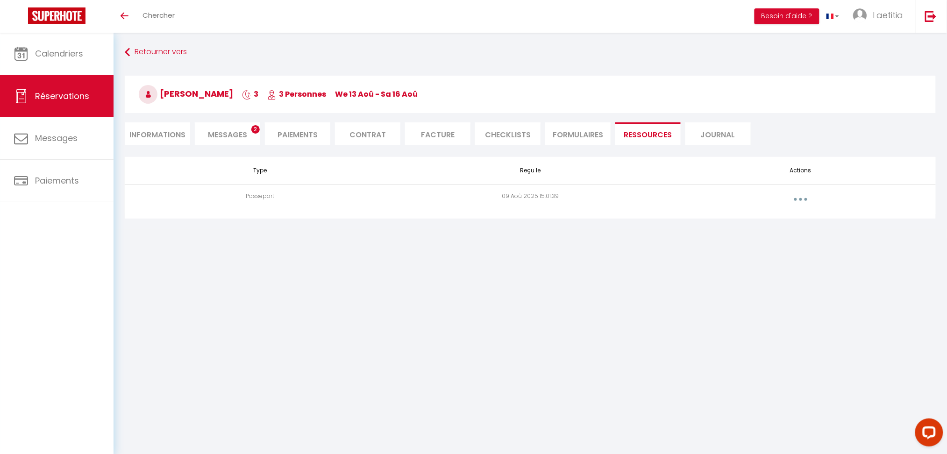
click at [238, 128] on li "Messages 2" at bounding box center [227, 133] width 65 height 23
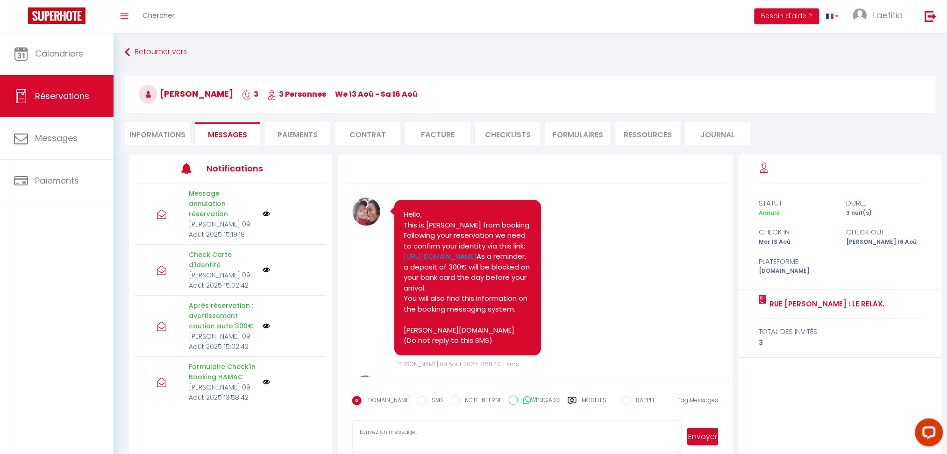
click at [169, 137] on li "Informations" at bounding box center [157, 133] width 65 height 23
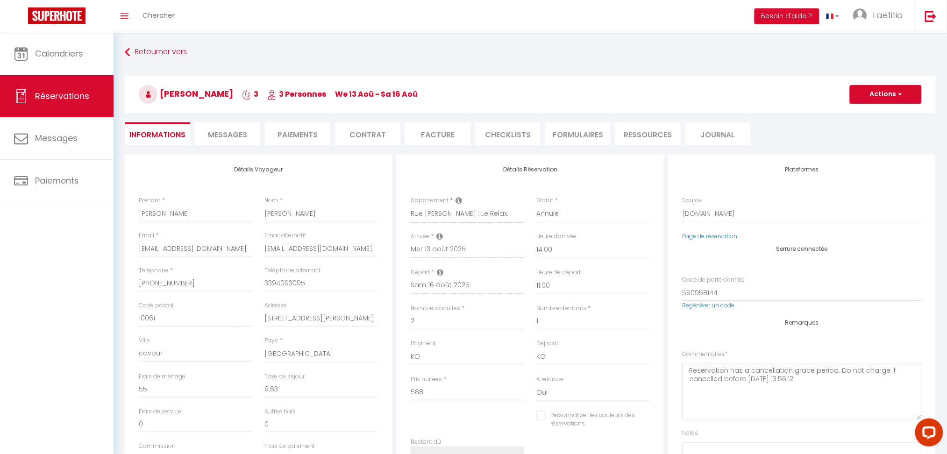
checkbox input "false"
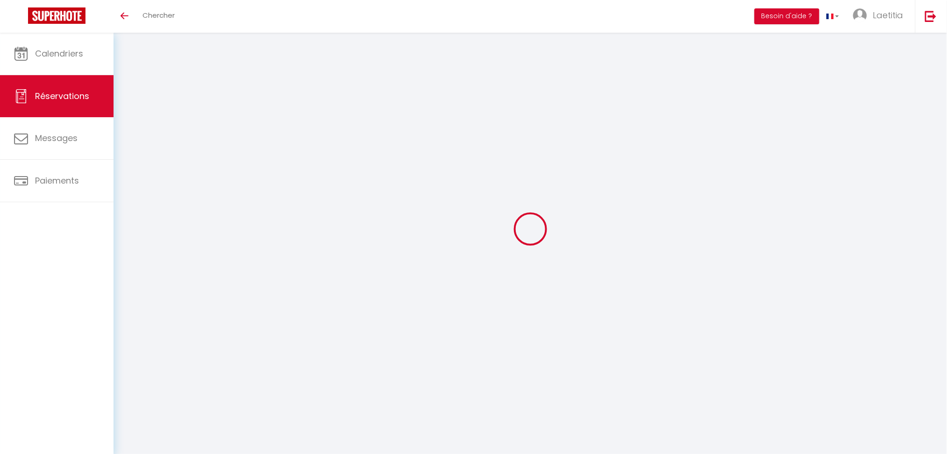
select select
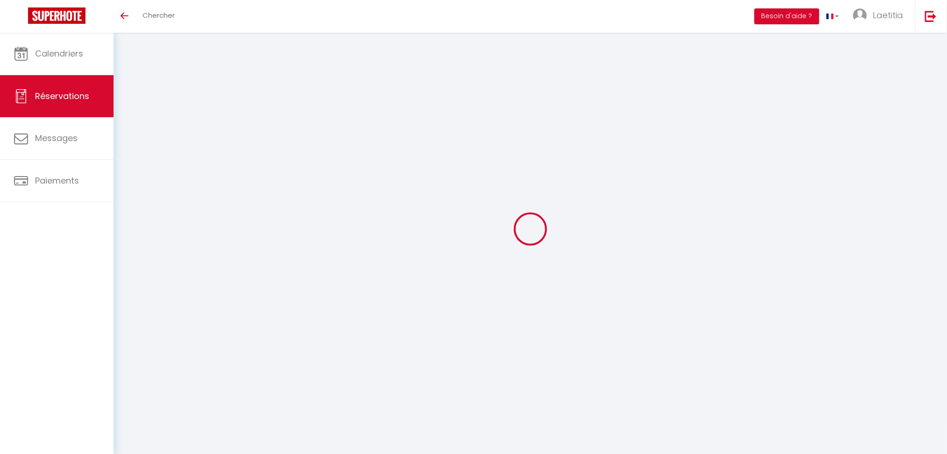
select select
checkbox input "false"
type input "Bryan"
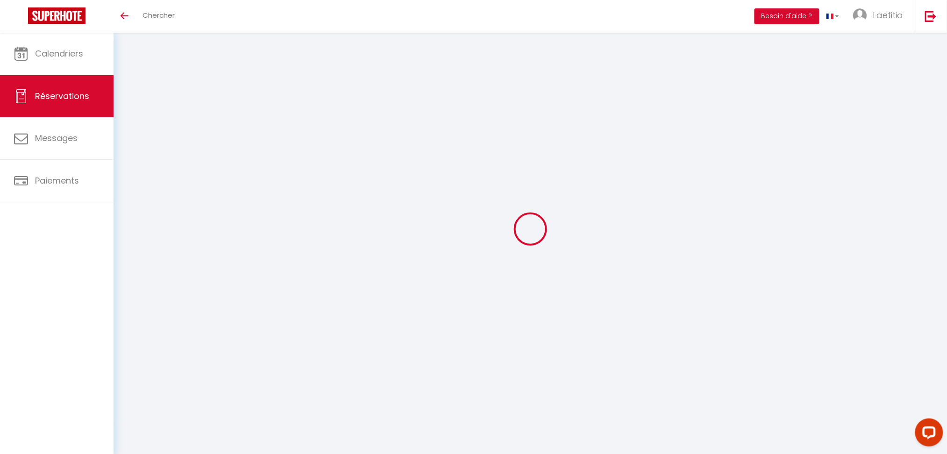
type input "Tosi"
type input "btosi.363181@guest.booking.com"
type input "bryantosi03@gmail.com"
type input "+393394093095"
type input "3394093095"
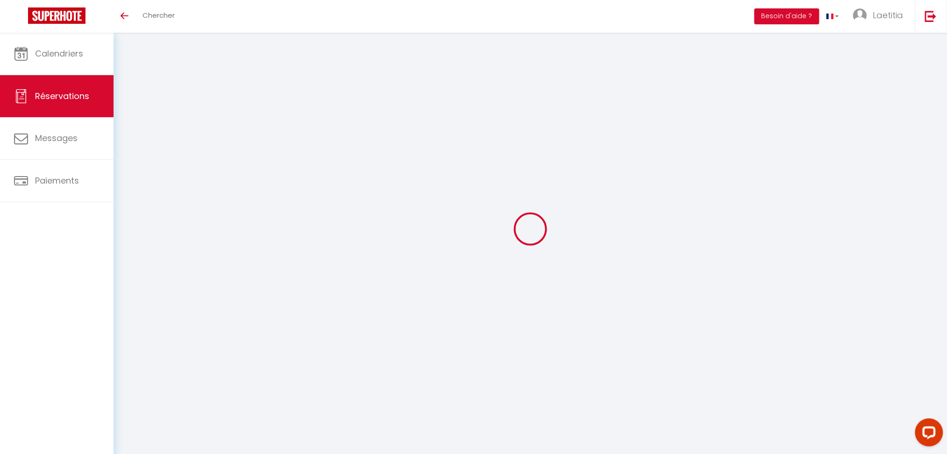
type input "10061"
type input "via dante alighieri 35"
type input "cavour"
select select "IT"
type input "109.31"
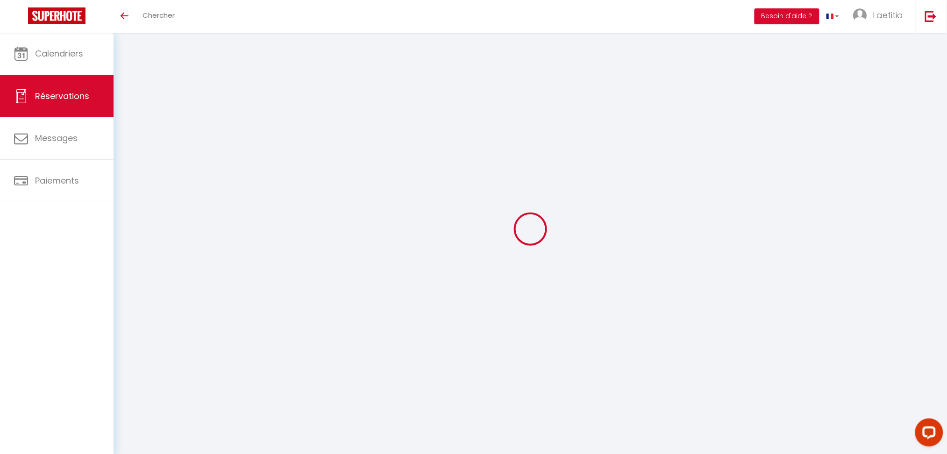
select select "1969"
select select "0"
select select
type input "2"
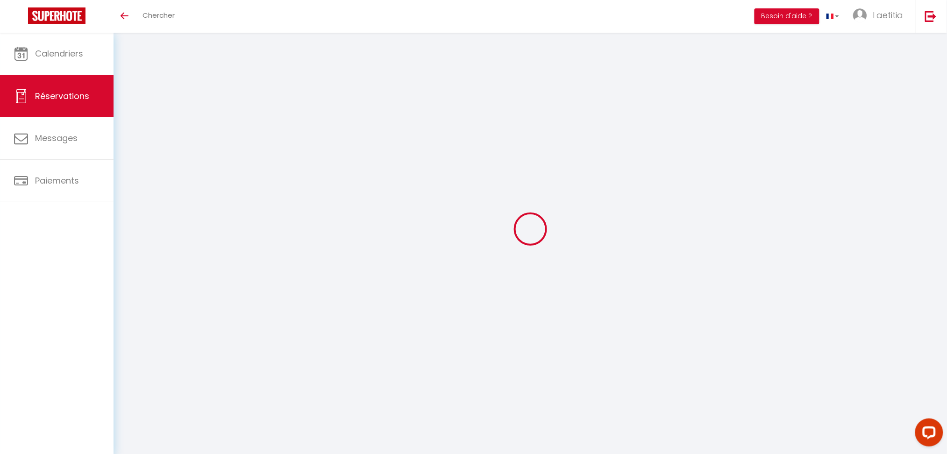
type input "1"
select select "10"
select select
type input "588"
checkbox input "false"
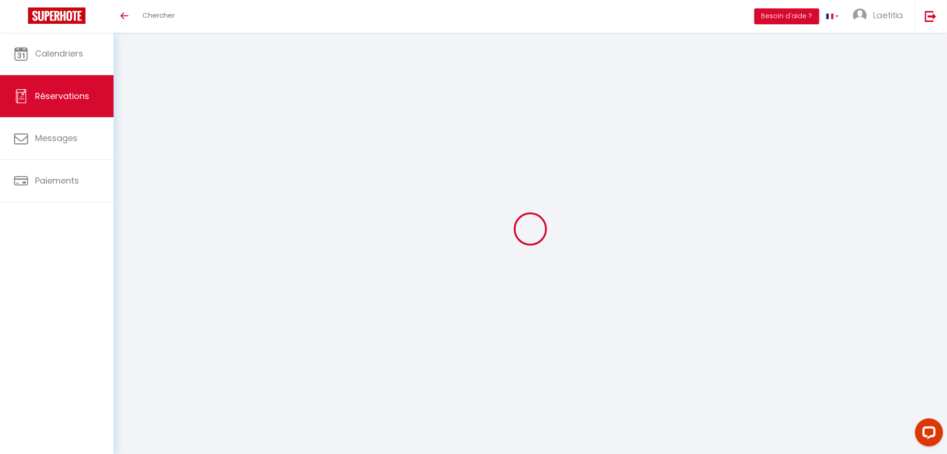
select select "2"
type input "0"
select select
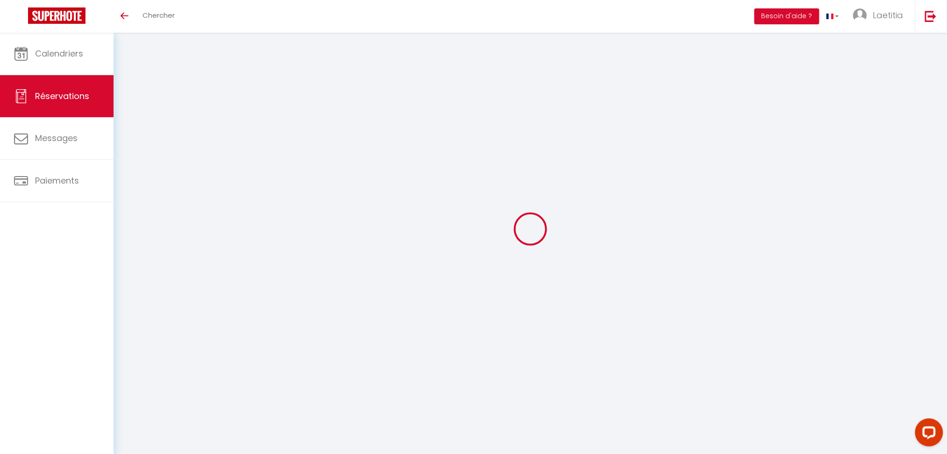
select select
select select "14"
checkbox input "false"
select select
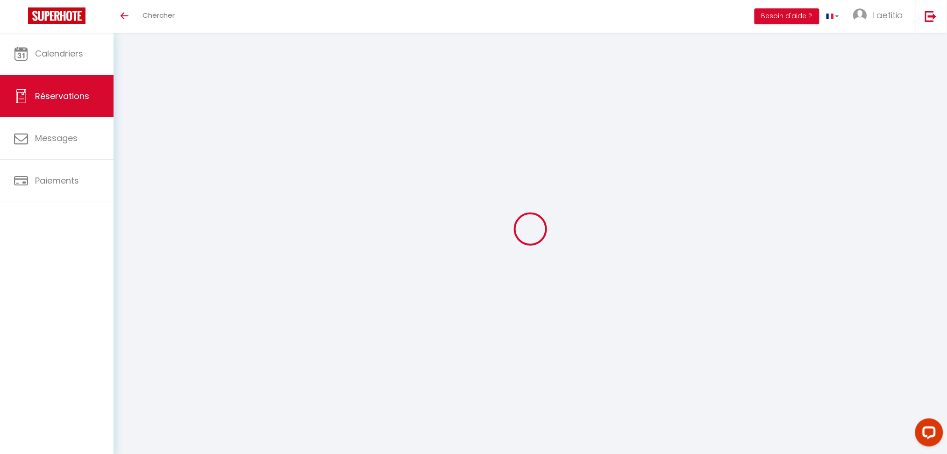
checkbox input "false"
select select
checkbox input "false"
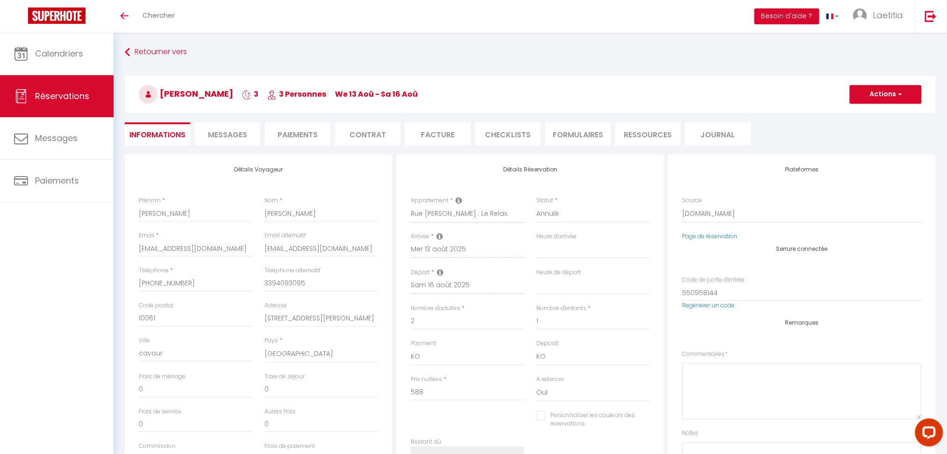
select select
checkbox input "false"
type textarea "Reservation has a cancellation grace period. Do not charge if cancelled before …"
type input "55"
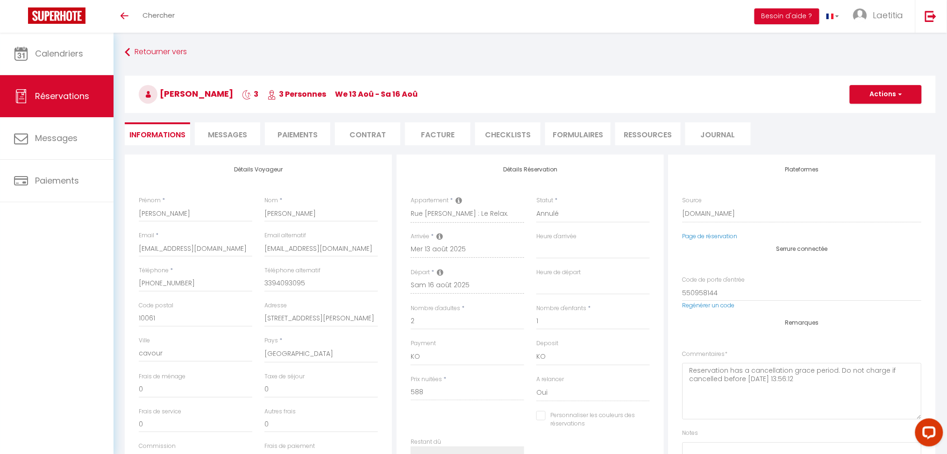
type input "9.63"
select select
checkbox input "false"
select select "14:00"
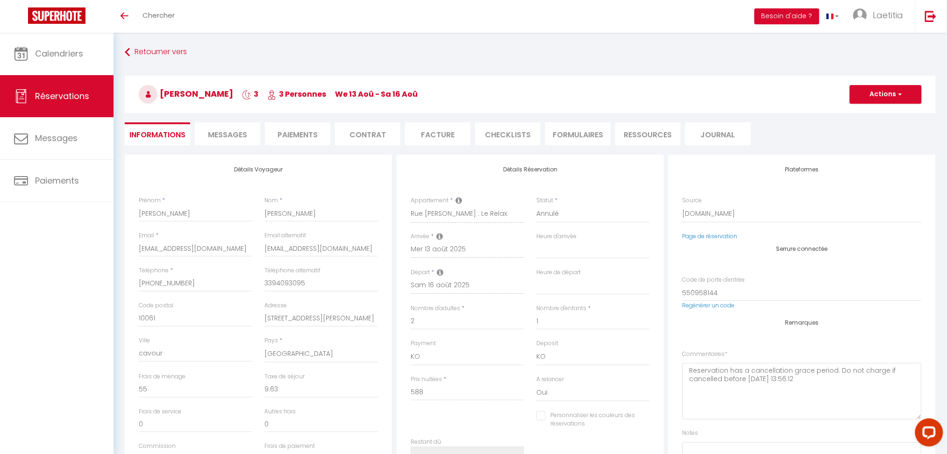
select select "11:00"
click at [644, 130] on li "Ressources" at bounding box center [647, 133] width 65 height 23
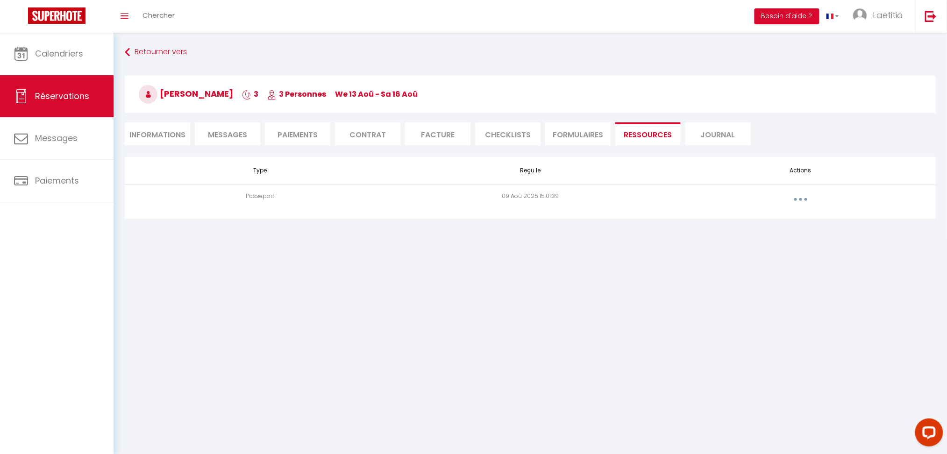
click at [219, 129] on span "Messages" at bounding box center [227, 134] width 39 height 11
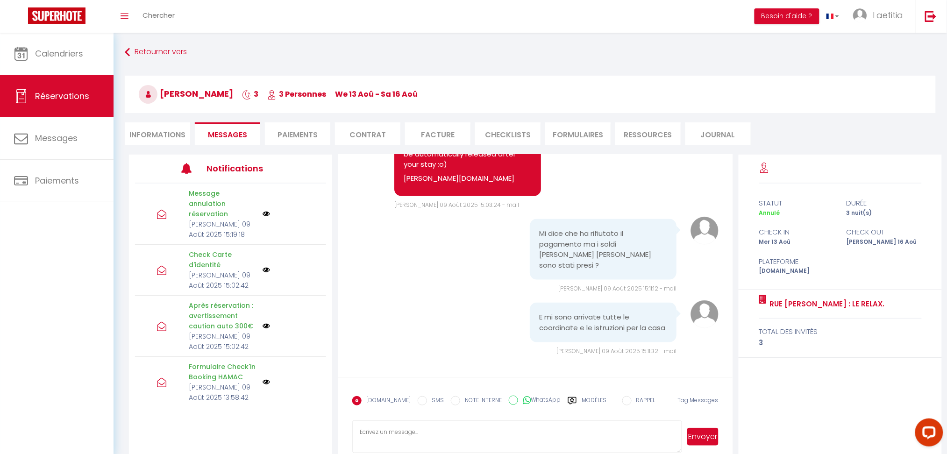
scroll to position [1836, 0]
drag, startPoint x: 630, startPoint y: 258, endPoint x: 531, endPoint y: 231, distance: 102.1
click at [531, 231] on div "Mi dice che ha rifiutato il pagamento ma i soldi [PERSON_NAME] [PERSON_NAME] so…" at bounding box center [603, 249] width 147 height 61
drag, startPoint x: 530, startPoint y: 230, endPoint x: 575, endPoint y: 224, distance: 45.3
click at [575, 224] on div "Mi dice che ha rifiutato il pagamento ma i soldi [PERSON_NAME] [PERSON_NAME] so…" at bounding box center [603, 249] width 147 height 61
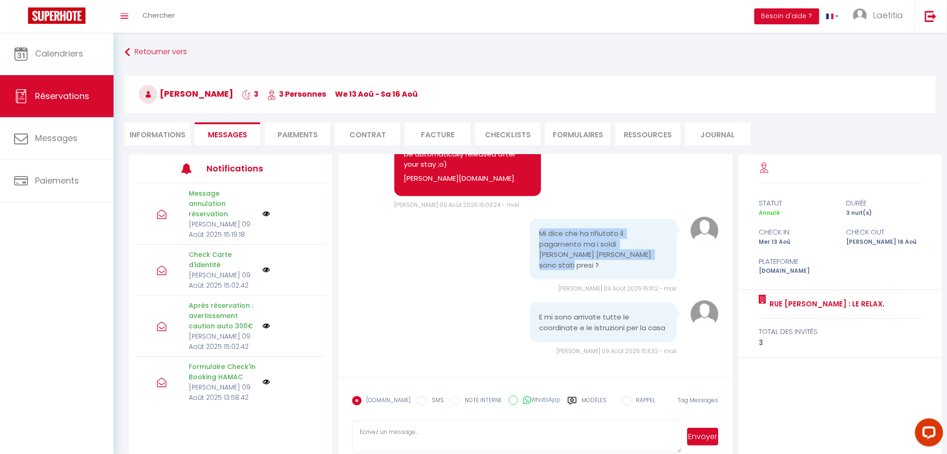
copy pre "Mi dice che ha rifiutato il pagamento ma i soldi [PERSON_NAME] [PERSON_NAME] so…"
drag, startPoint x: 583, startPoint y: 329, endPoint x: 533, endPoint y: 308, distance: 54.2
click at [533, 308] on div "E mi sono arrivate tutte le coordinate e le istruzioni per la casa" at bounding box center [603, 323] width 147 height 40
copy pre "E mi sono arrivate tutte le coordinate e le istruzioni per la casa"
click at [491, 315] on div "E mi sono arrivate tutte le coordinate e le istruzioni per la casa Sam 09 Août …" at bounding box center [535, 329] width 366 height 56
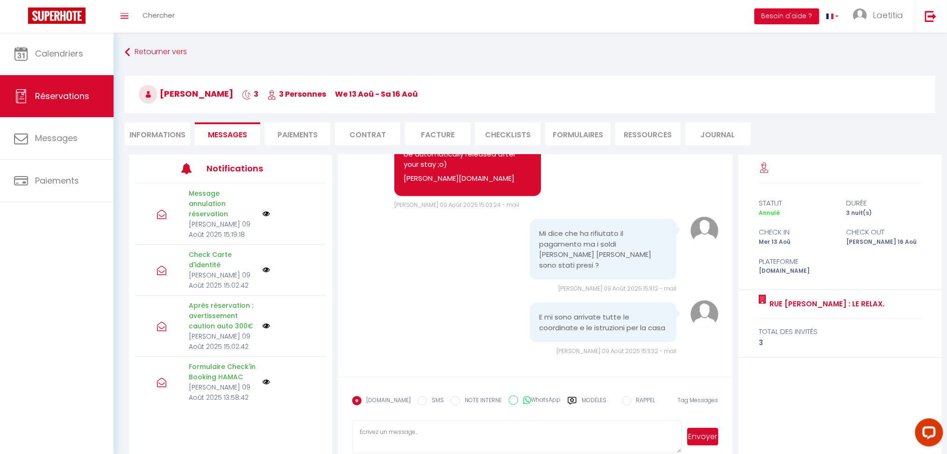
scroll to position [1840, 0]
click at [157, 131] on li "Informations" at bounding box center [157, 133] width 65 height 23
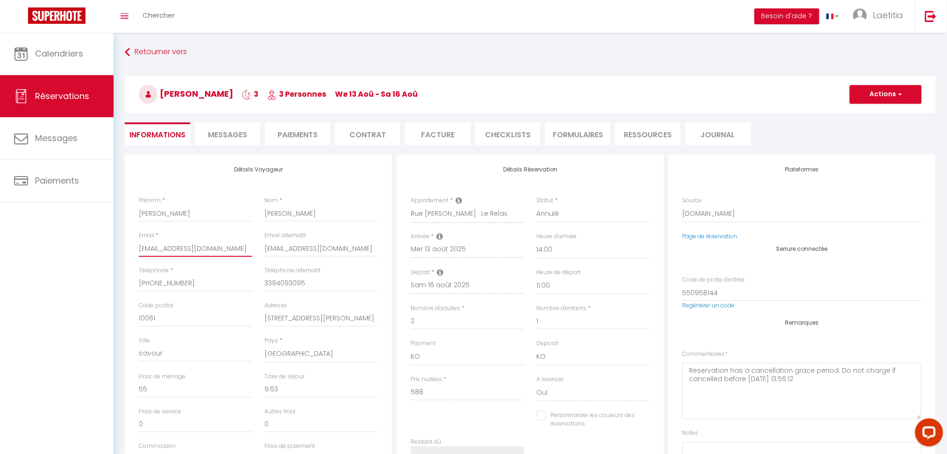
click at [218, 243] on input "btosi.363181@guest.booking.com" at bounding box center [196, 248] width 114 height 17
checkbox input "false"
click at [69, 43] on link "Calendriers" at bounding box center [57, 54] width 114 height 42
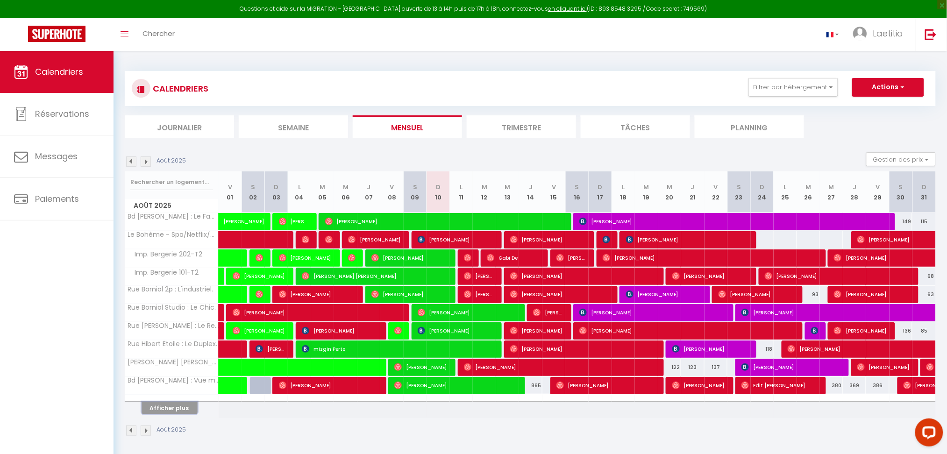
click at [171, 408] on button "Afficher plus" at bounding box center [170, 408] width 56 height 13
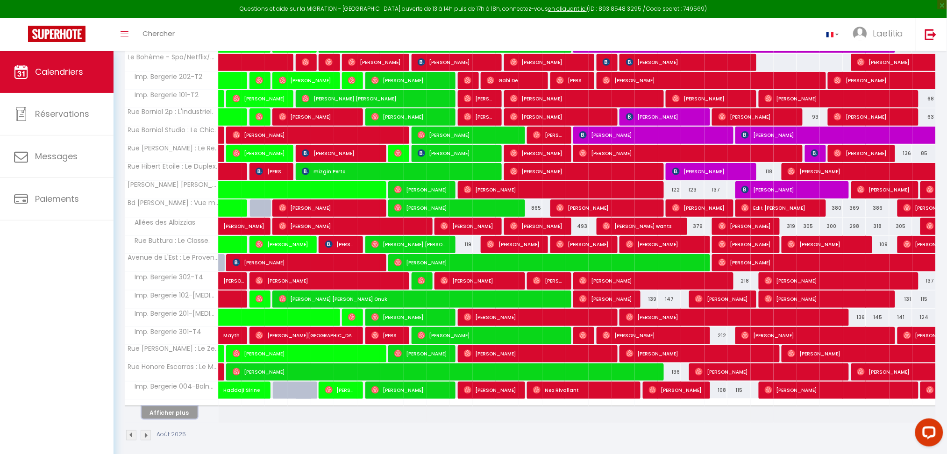
scroll to position [185, 0]
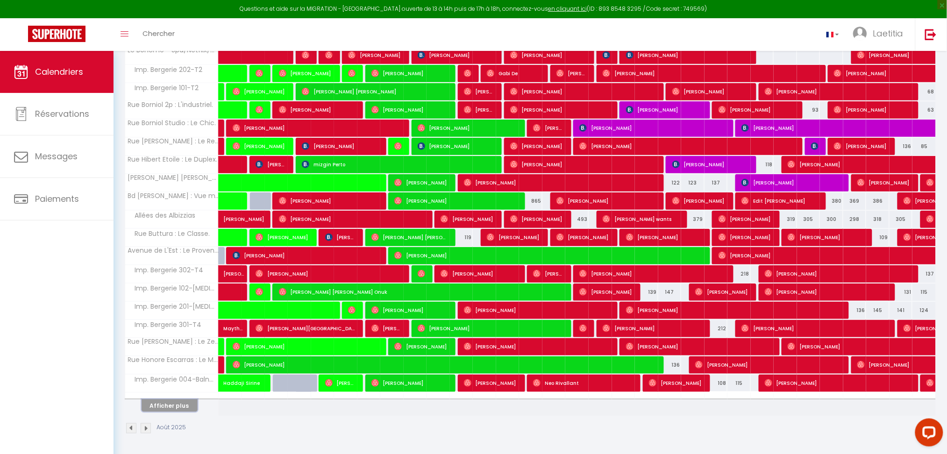
click at [166, 406] on button "Afficher plus" at bounding box center [170, 406] width 56 height 13
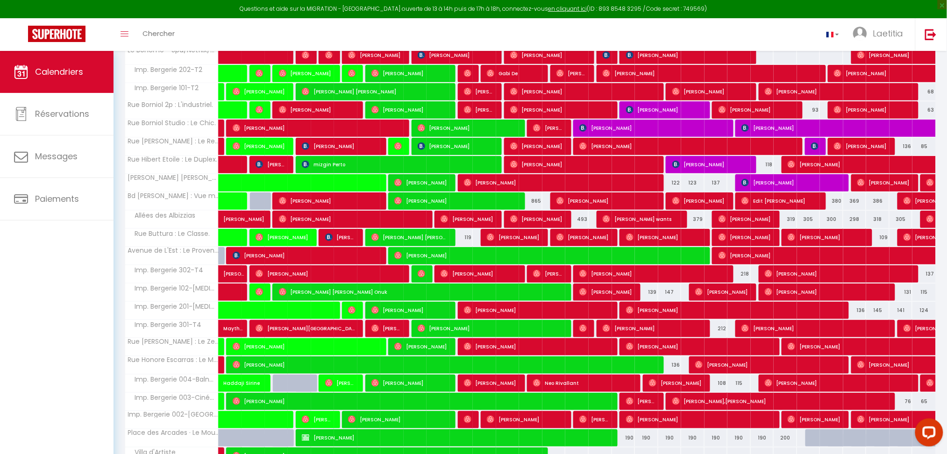
scroll to position [122, 0]
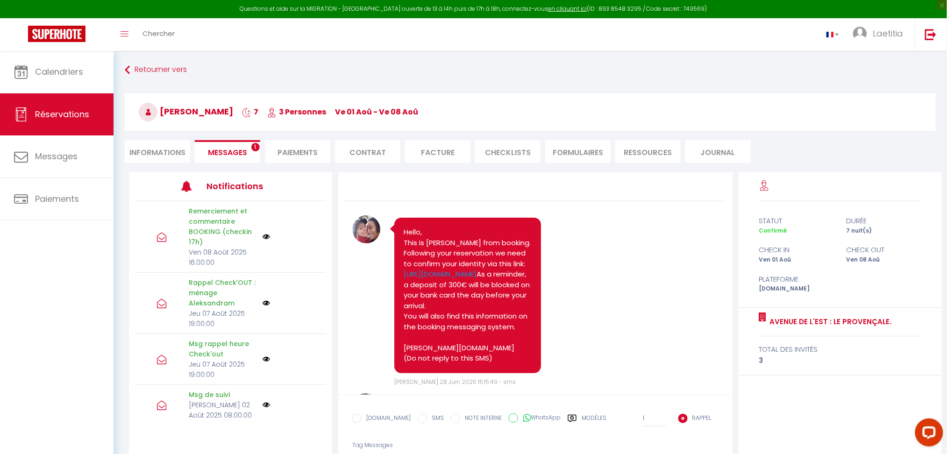
scroll to position [5420, 0]
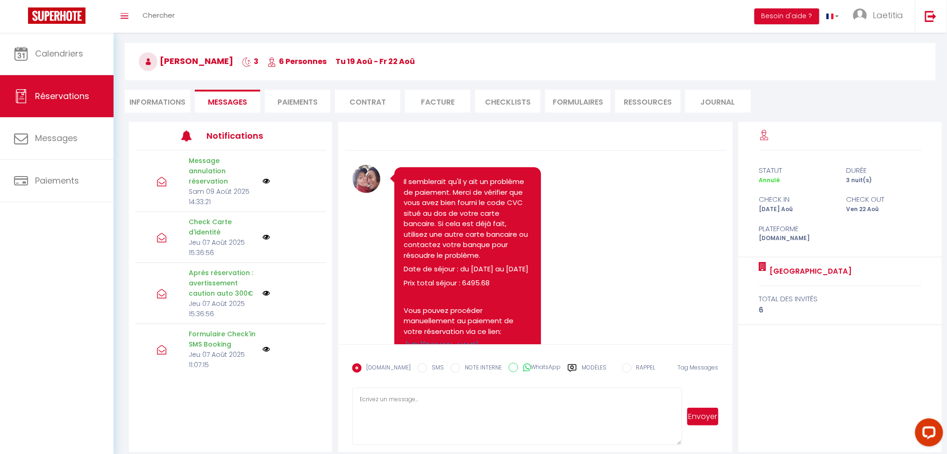
scroll to position [7327, 0]
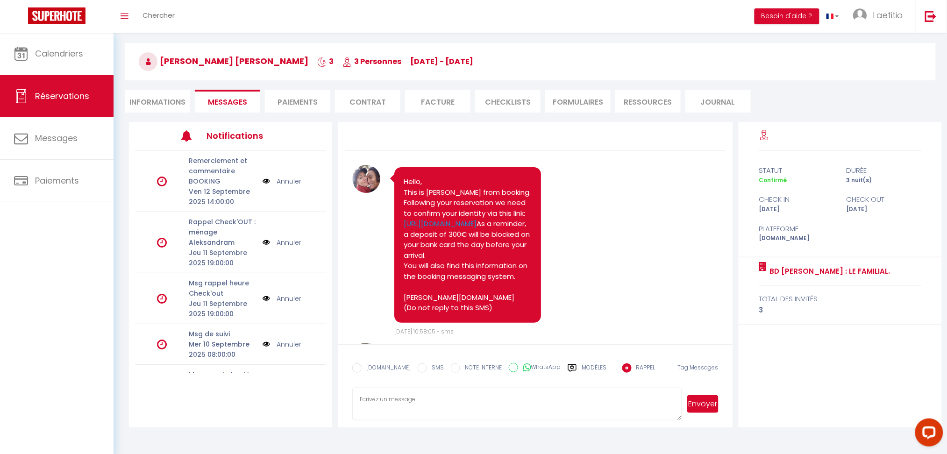
scroll to position [1793, 0]
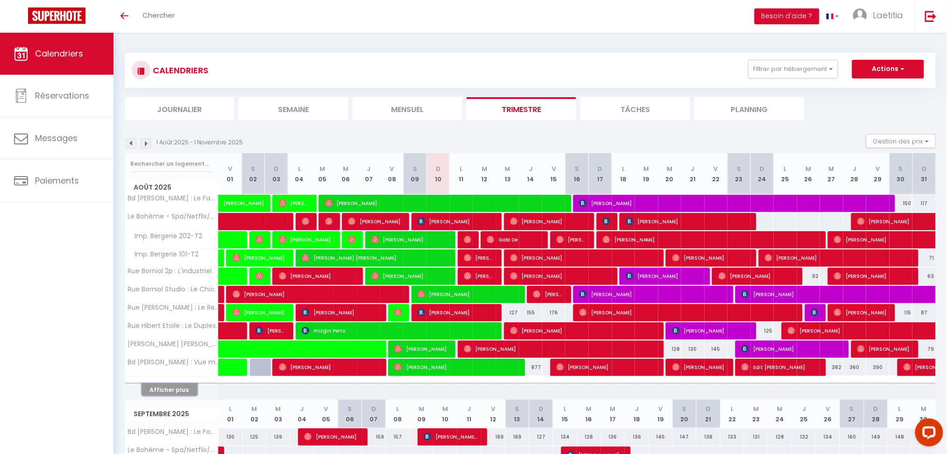
click at [182, 391] on button "Afficher plus" at bounding box center [170, 390] width 56 height 13
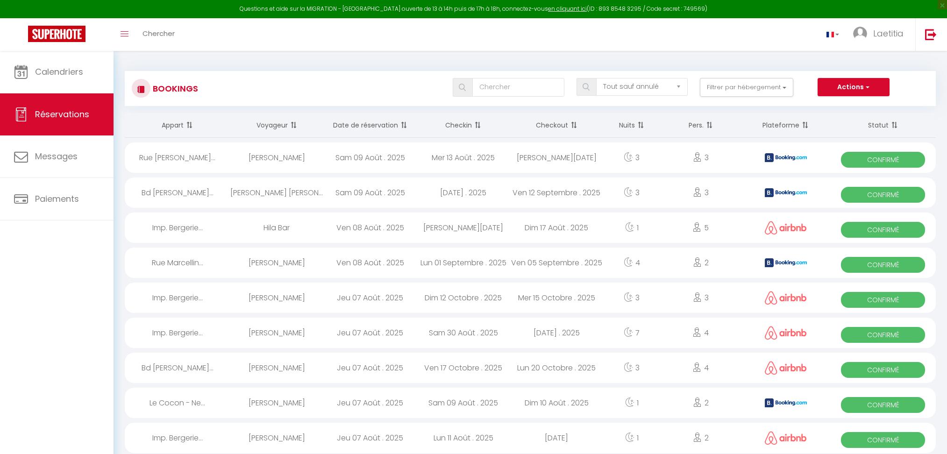
select select "not_cancelled"
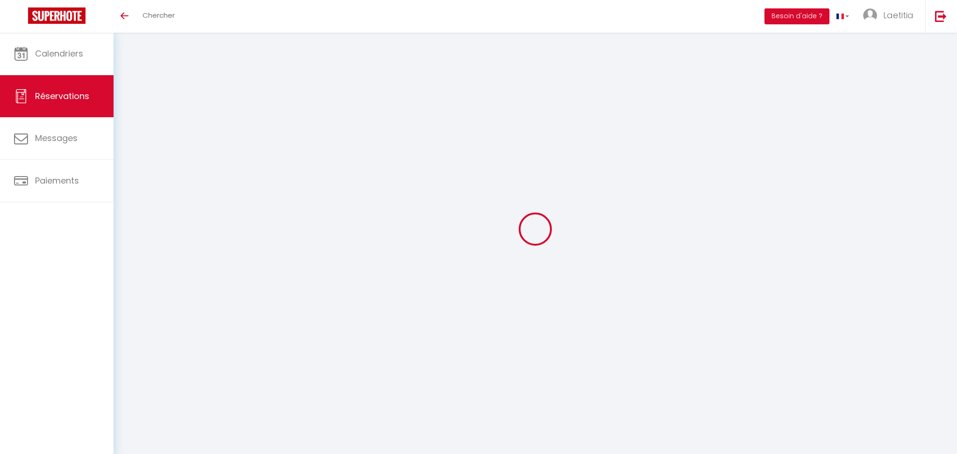
select select "cancelled"
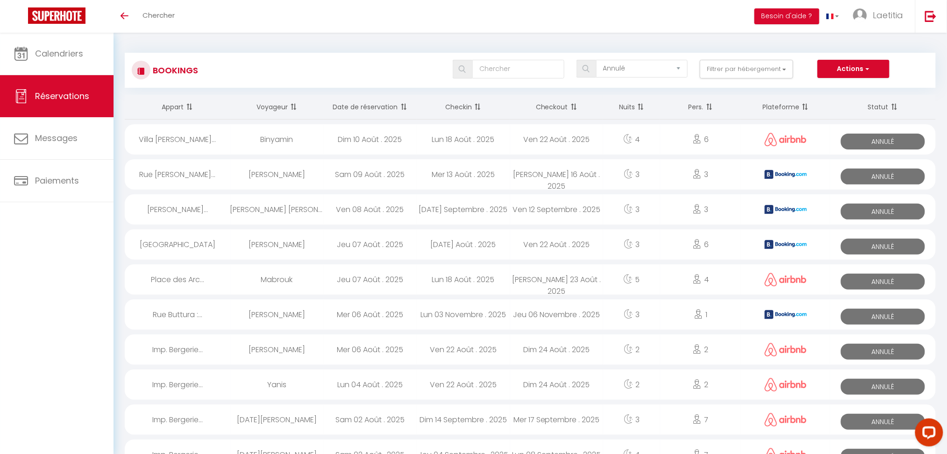
click at [537, 177] on div "[PERSON_NAME] 16 Août . 2025" at bounding box center [556, 174] width 93 height 30
select select "OK"
select select "KO"
select select "0"
select select "1"
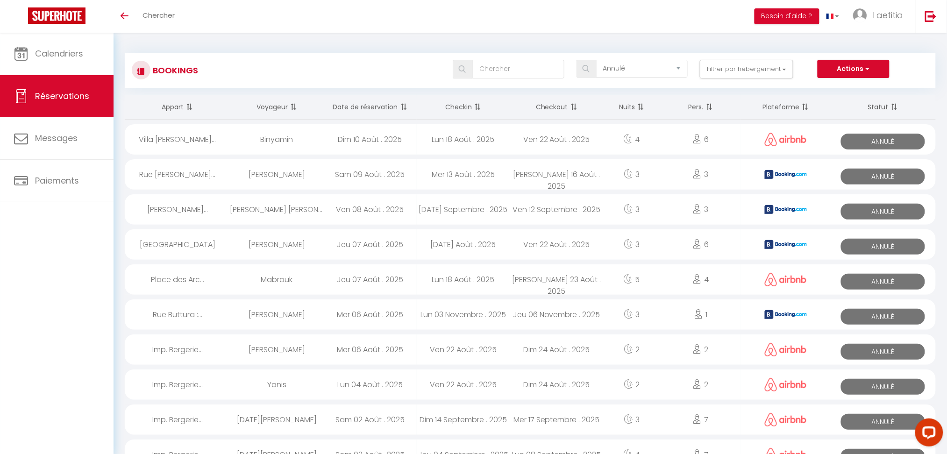
select select "1"
select select
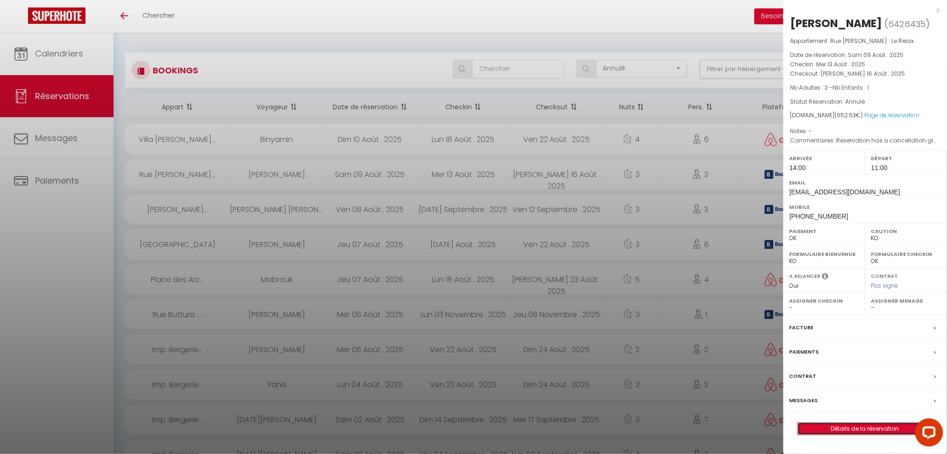
click at [862, 429] on link "Détails de la réservation" at bounding box center [865, 429] width 135 height 12
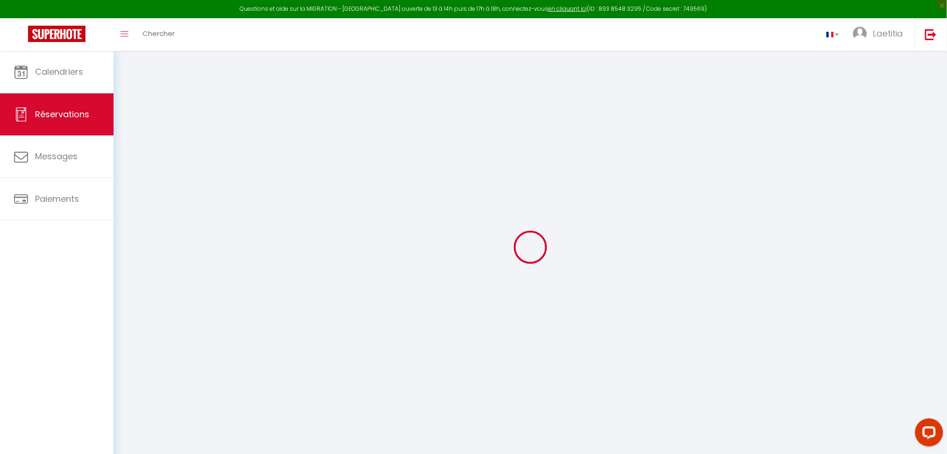
select select
checkbox input "false"
select select
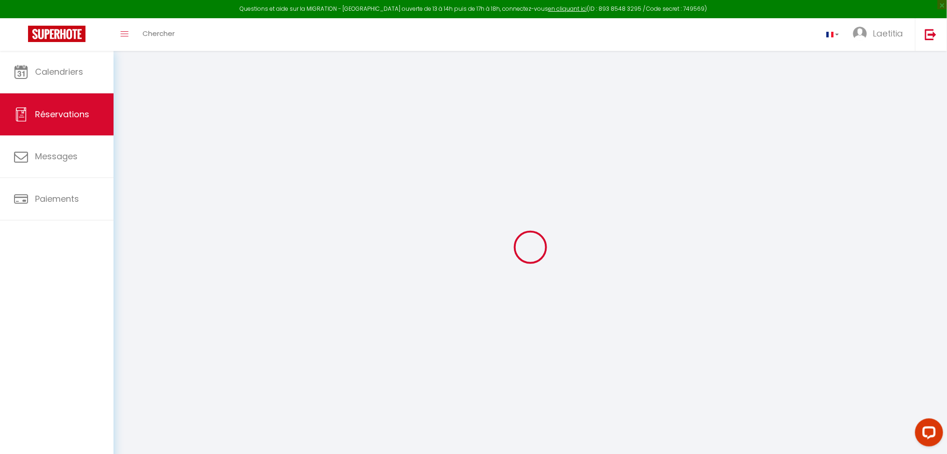
checkbox input "false"
select select
checkbox input "false"
type textarea "Reservation has a cancellation grace period. Do not charge if cancelled before …"
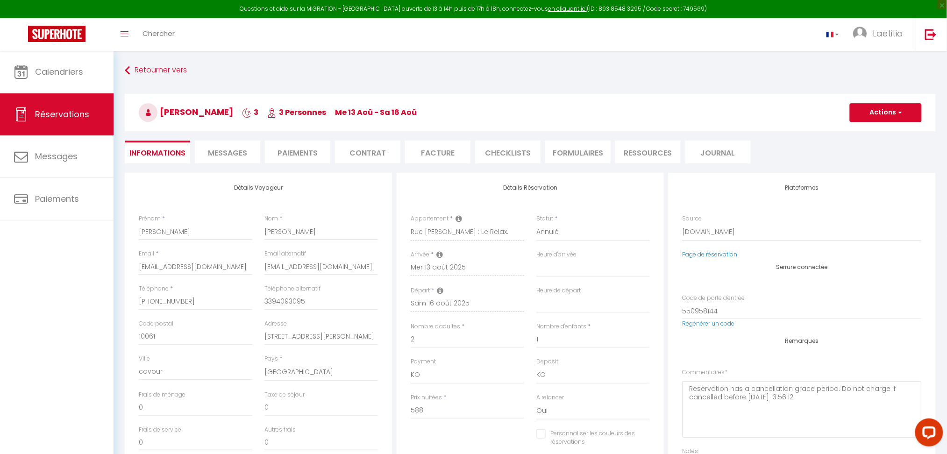
type input "55"
type input "9.63"
select select
checkbox input "false"
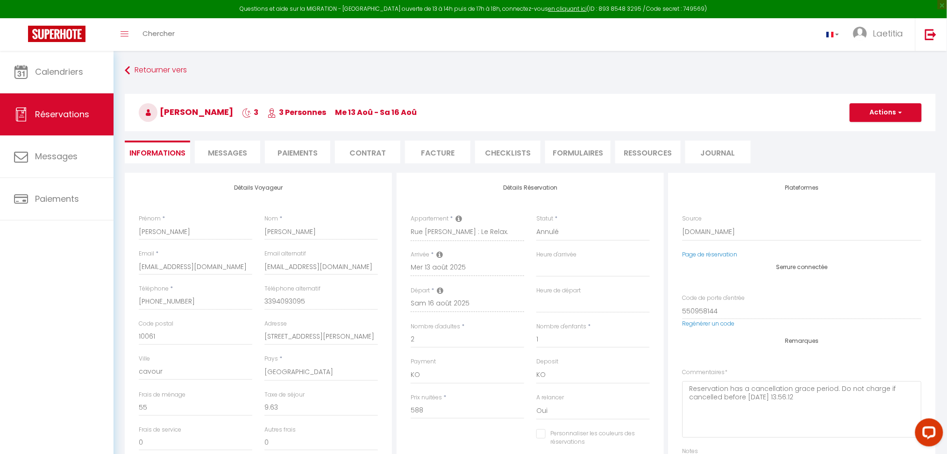
select select "14:00"
select select "11:00"
click at [236, 155] on span "Messages" at bounding box center [227, 153] width 39 height 11
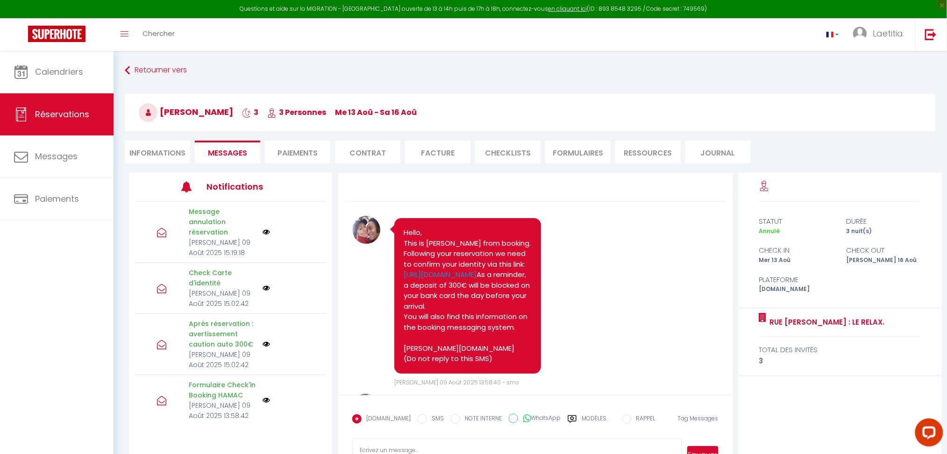
click at [181, 146] on li "Informations" at bounding box center [157, 152] width 65 height 23
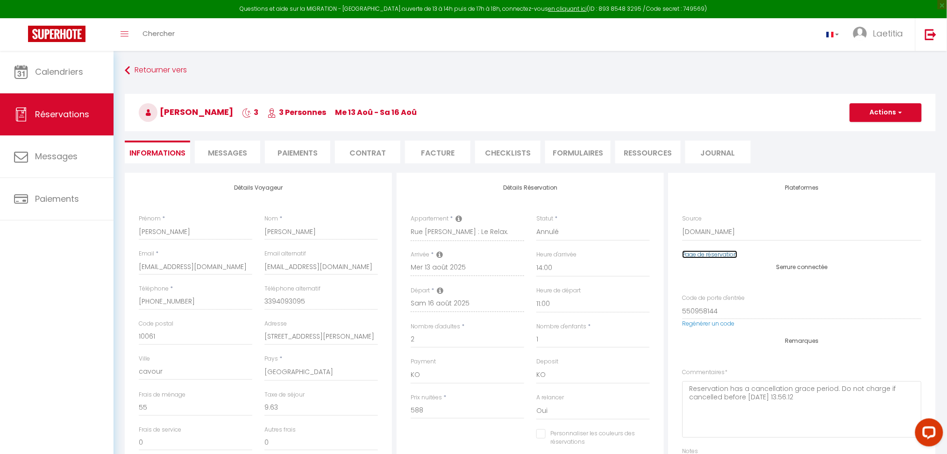
click at [706, 251] on link "Page de réservation" at bounding box center [710, 254] width 55 height 8
click at [244, 148] on span "Messages" at bounding box center [227, 153] width 39 height 11
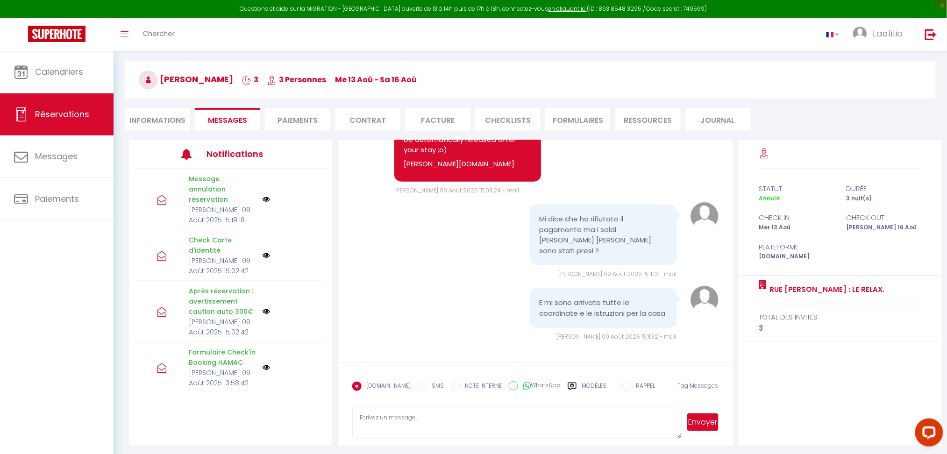
scroll to position [50, 0]
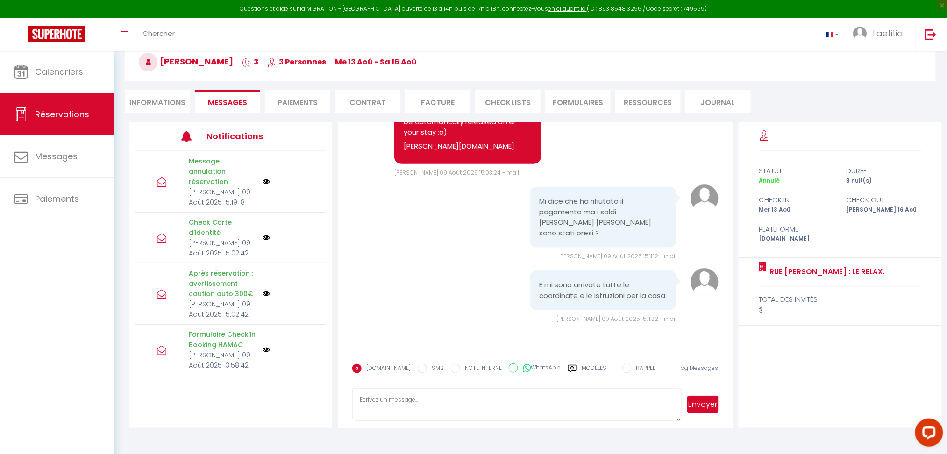
click at [467, 403] on textarea at bounding box center [516, 404] width 329 height 33
type textarea "Hello, you have cancelled this booking. The amouunt is entely refund. have a go…"
click at [700, 402] on button "Envoyer" at bounding box center [702, 405] width 31 height 18
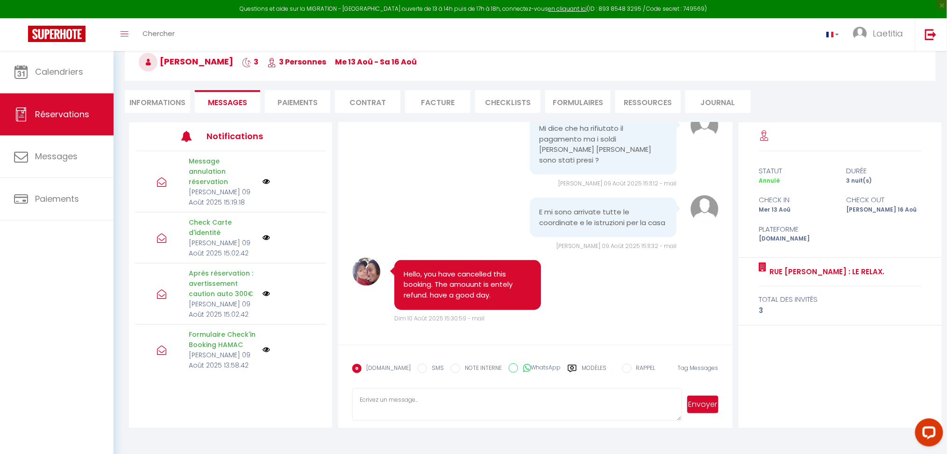
scroll to position [1913, 0]
click at [98, 70] on link "Calendriers" at bounding box center [57, 72] width 114 height 42
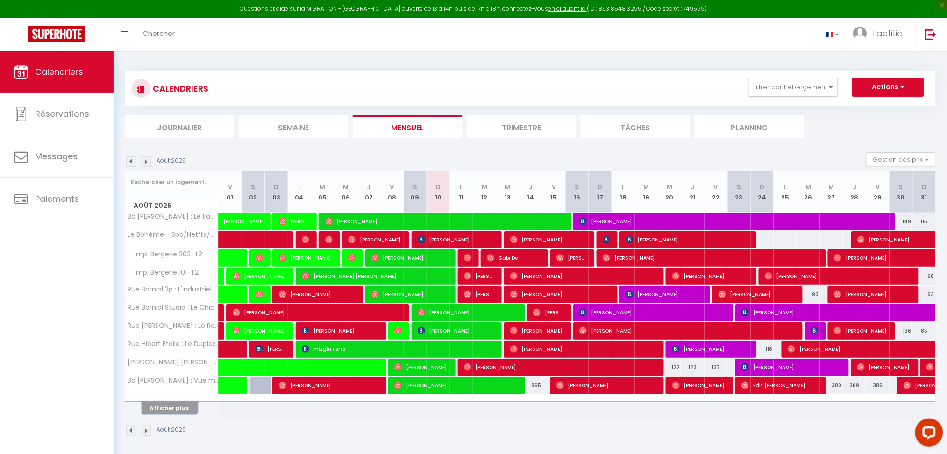
click at [179, 404] on button "Afficher plus" at bounding box center [170, 408] width 56 height 13
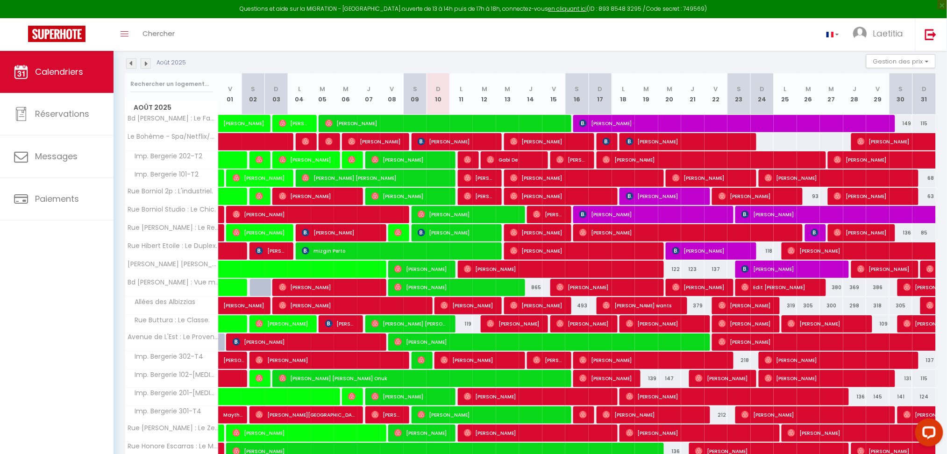
scroll to position [185, 0]
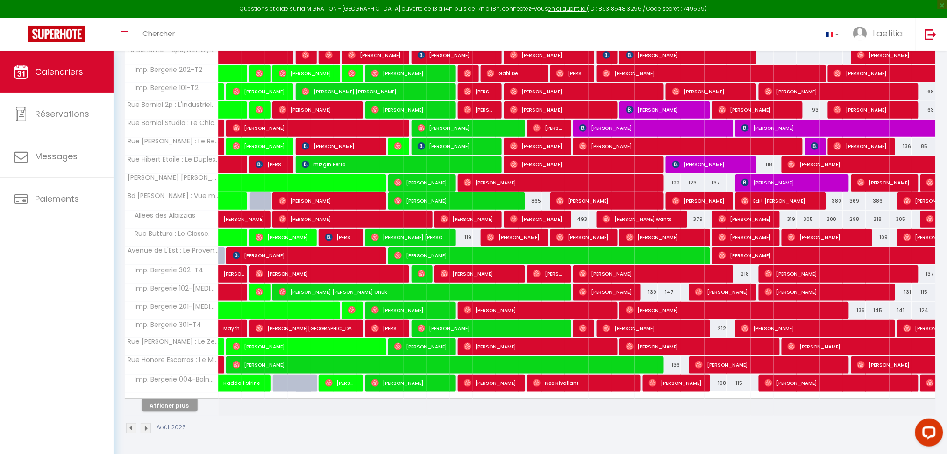
click at [182, 413] on th "Afficher plus" at bounding box center [171, 404] width 93 height 23
click at [182, 405] on button "Afficher plus" at bounding box center [170, 406] width 56 height 13
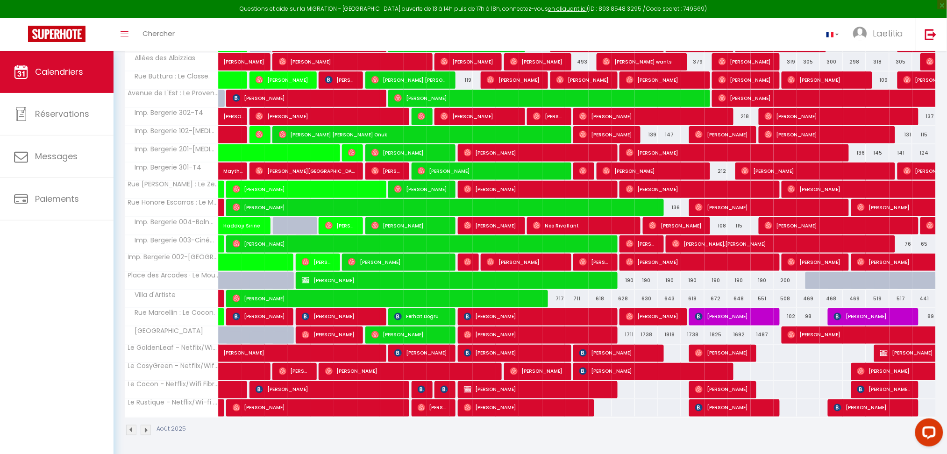
scroll to position [344, 0]
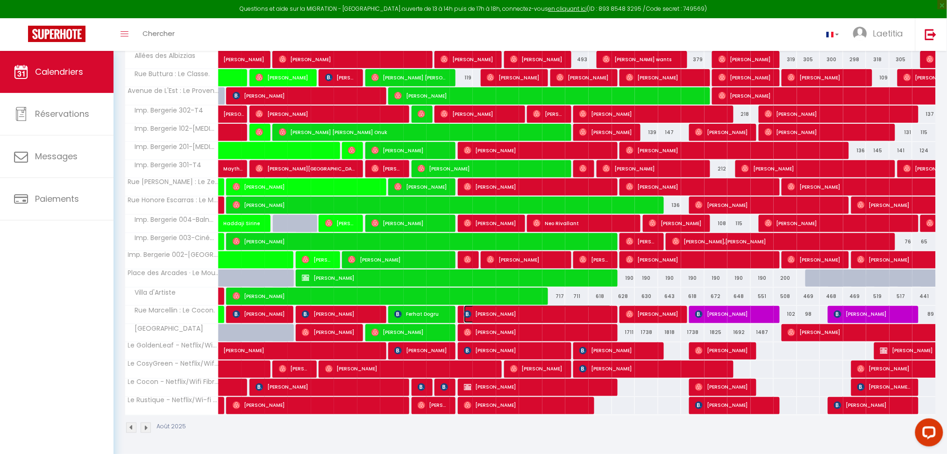
click at [505, 315] on span "[PERSON_NAME]" at bounding box center [538, 315] width 148 height 18
select select "OK"
select select "KO"
select select "0"
select select "1"
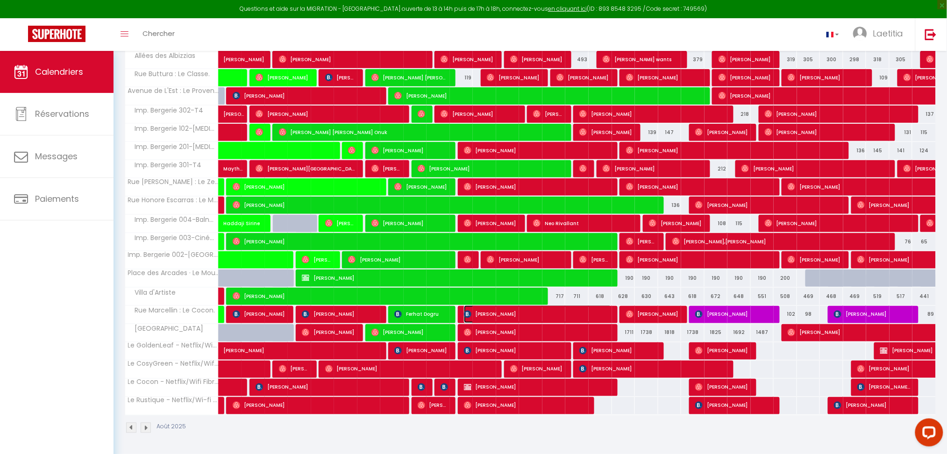
select select "1"
select select
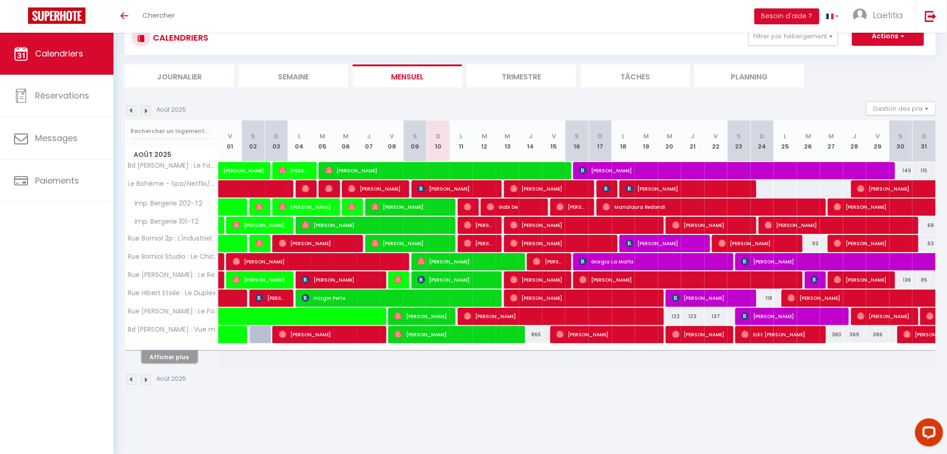
click at [177, 361] on button "Afficher plus" at bounding box center [170, 357] width 56 height 13
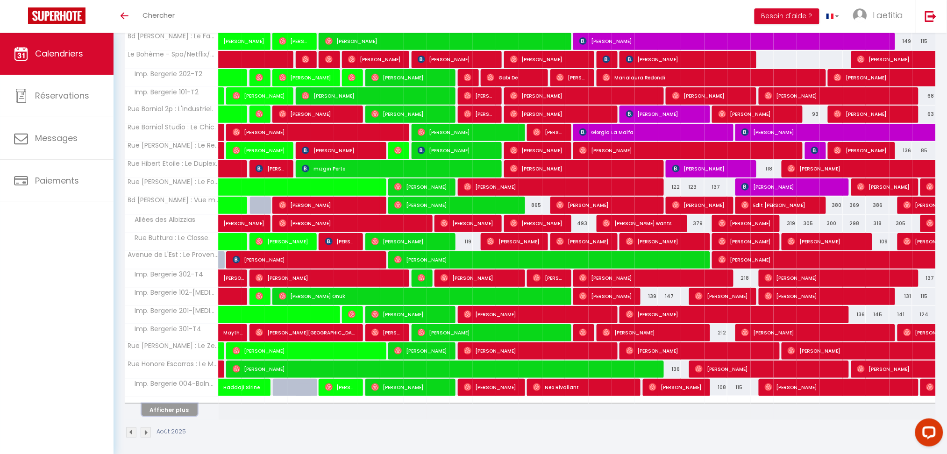
scroll to position [167, 0]
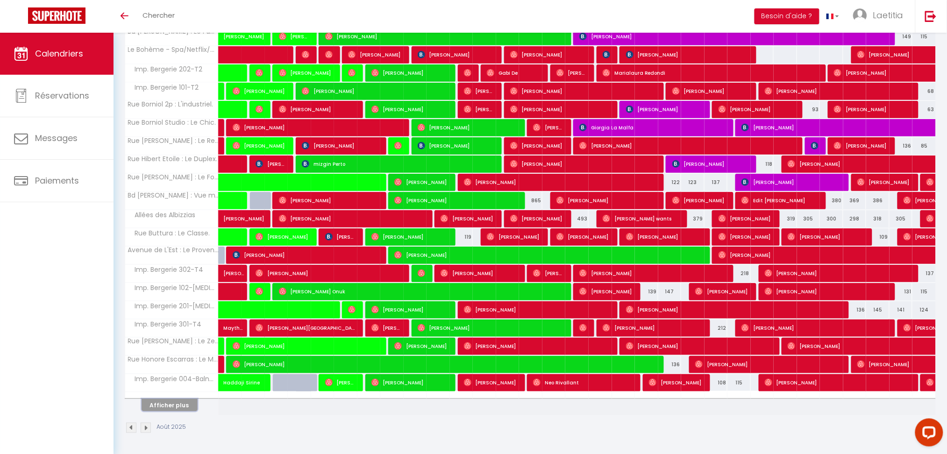
click at [188, 407] on button "Afficher plus" at bounding box center [170, 405] width 56 height 13
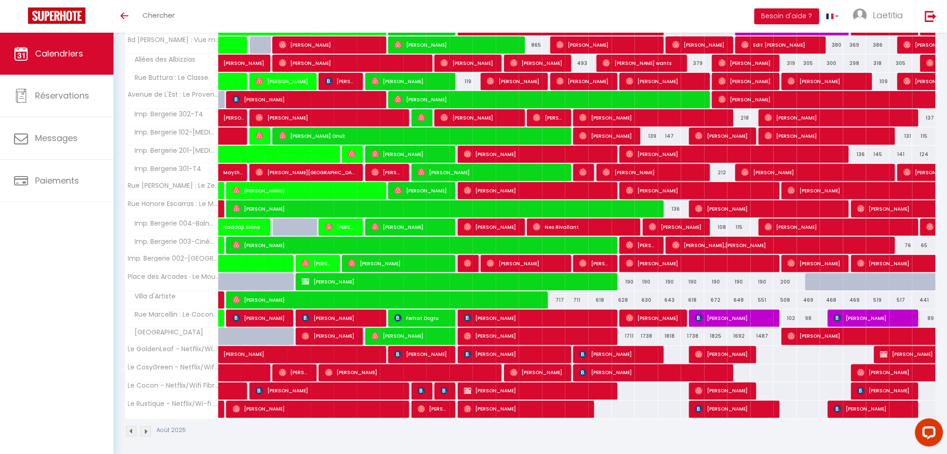
scroll to position [326, 0]
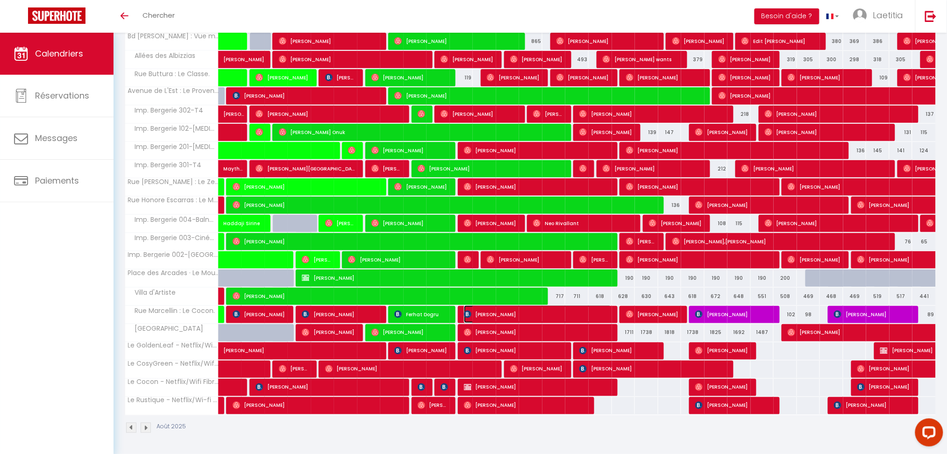
click at [469, 320] on span "[PERSON_NAME]" at bounding box center [538, 315] width 148 height 18
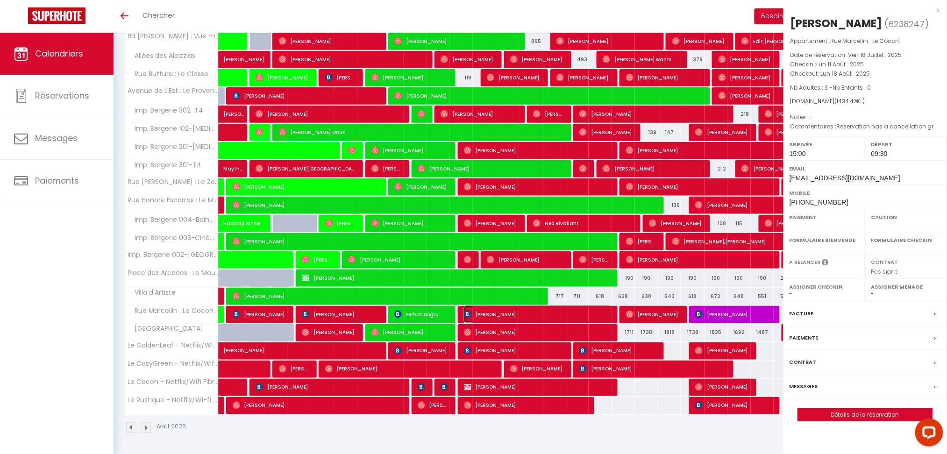
select select "OK"
select select "KO"
select select "0"
select select "1"
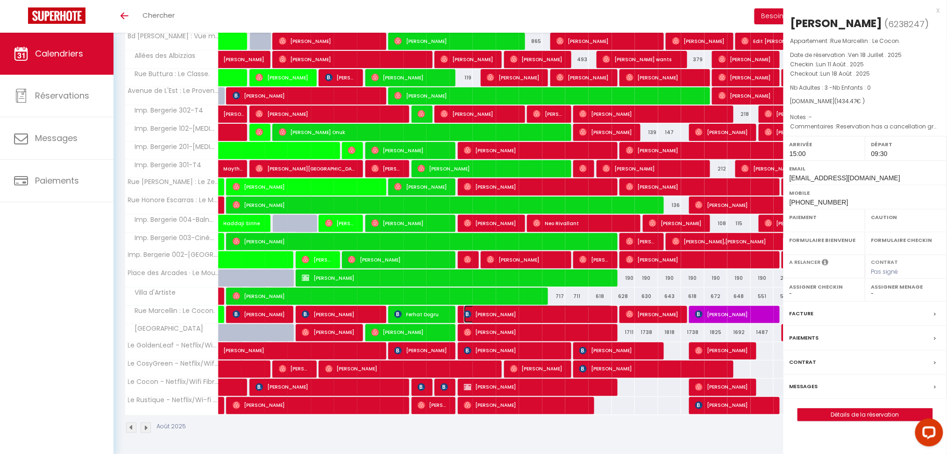
select select
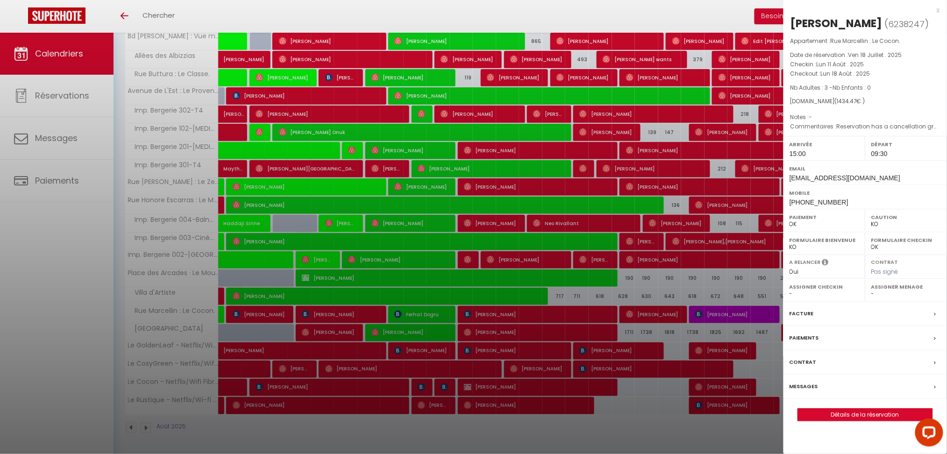
click at [589, 293] on div at bounding box center [473, 227] width 947 height 454
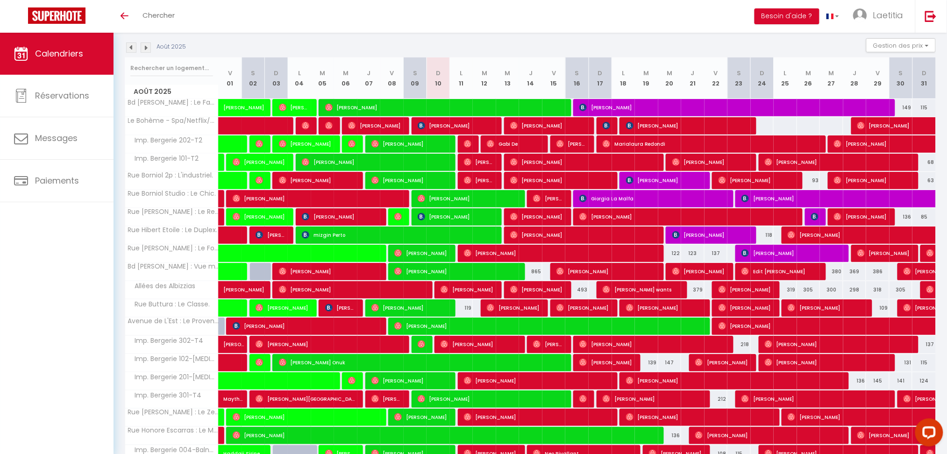
scroll to position [77, 0]
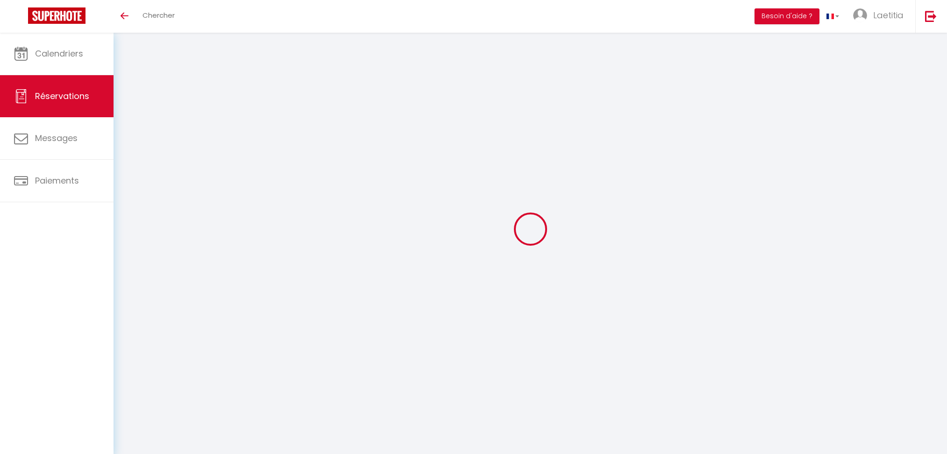
select select
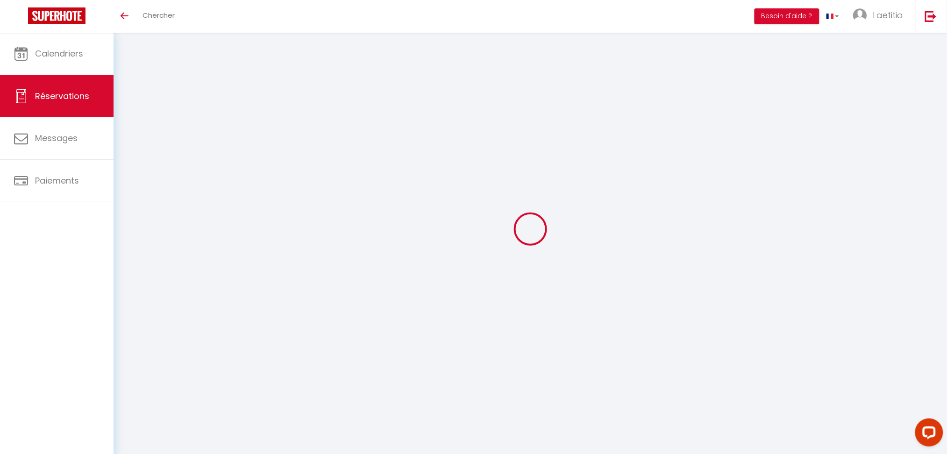
type input "Wissal"
type input "Aanbi"
type input "[EMAIL_ADDRESS][DOMAIN_NAME]"
type input "[PHONE_NUMBER]"
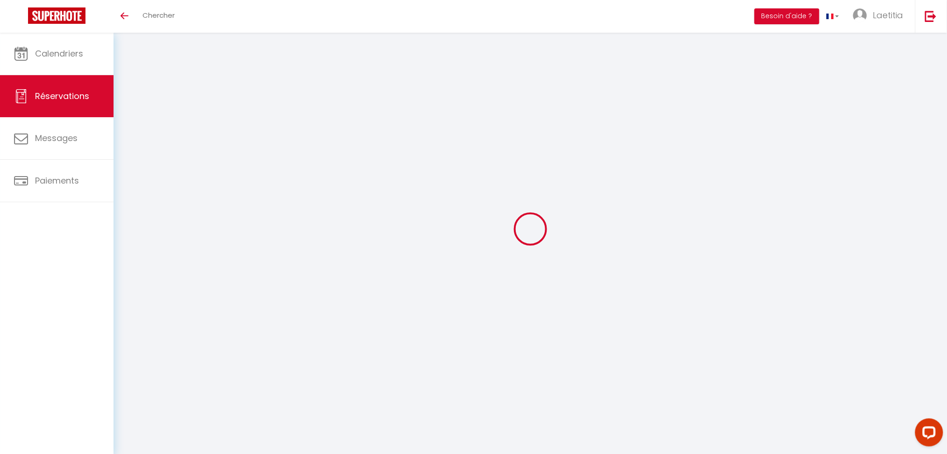
type input "3247713939"
type input "[STREET_ADDRESS][PERSON_NAME]"
type input "Como"
select select "IT"
type input "211.8"
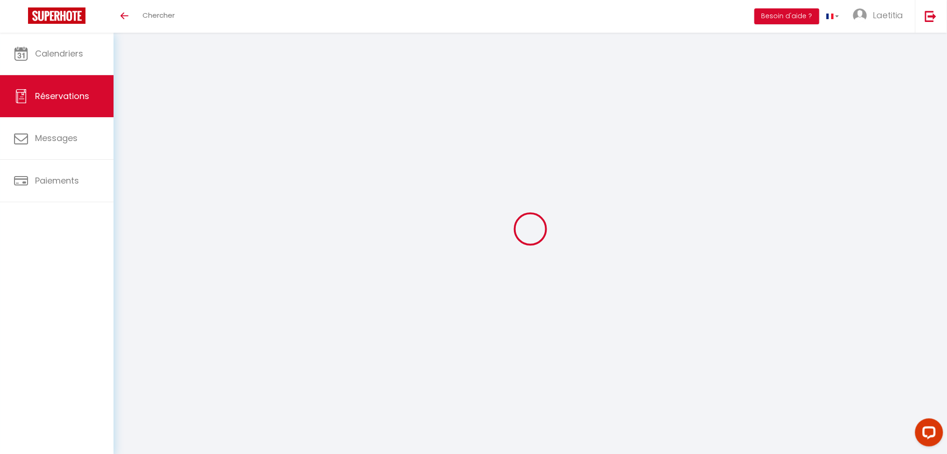
select select "990"
select select "1"
select select
type input "3"
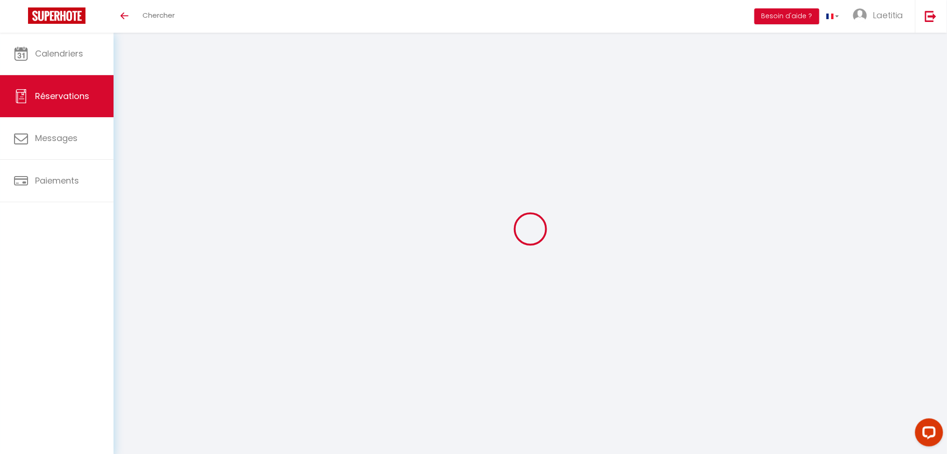
select select "12"
select select "14"
type input "1357"
checkbox input "true"
select select "2"
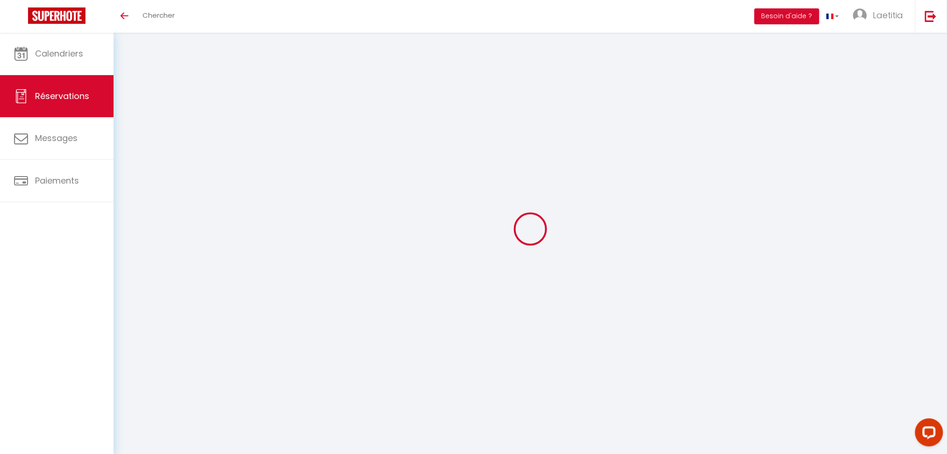
type input "0"
select select
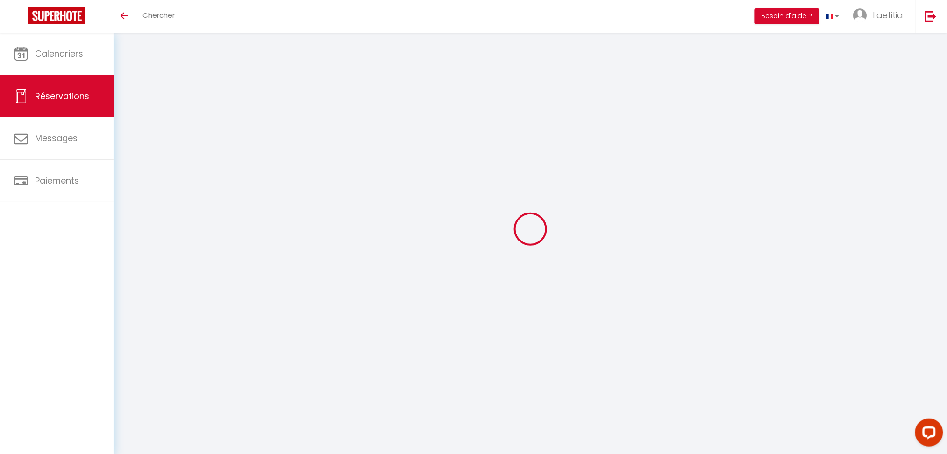
checkbox input "true"
select select
checkbox input "true"
select select
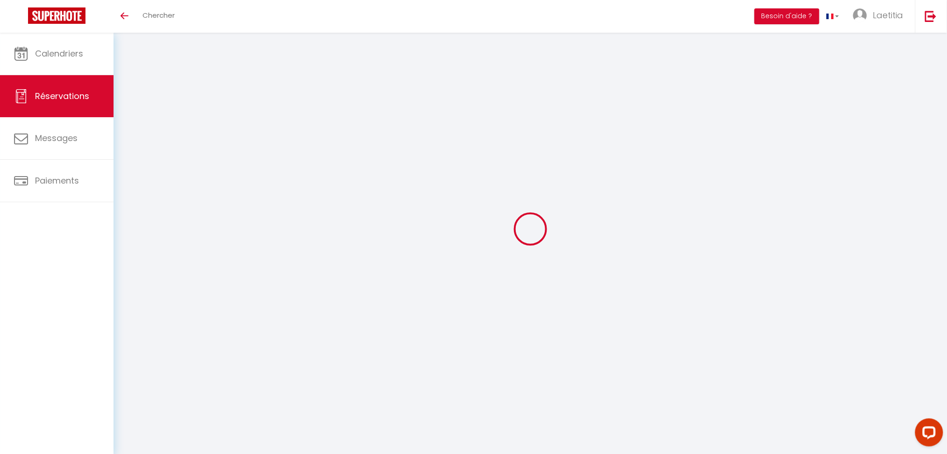
select select
checkbox input "true"
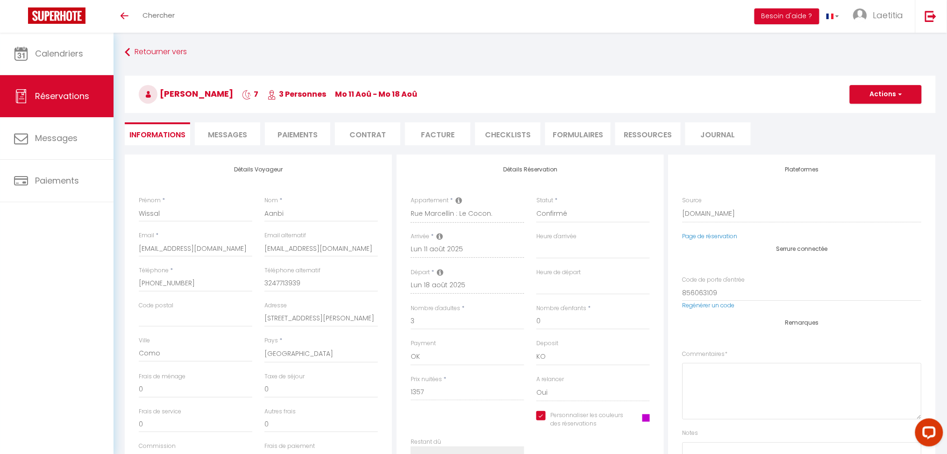
select select
checkbox input "true"
type textarea "Reservation has a cancellation grace period. Do not charge if cancelled before …"
type input "55"
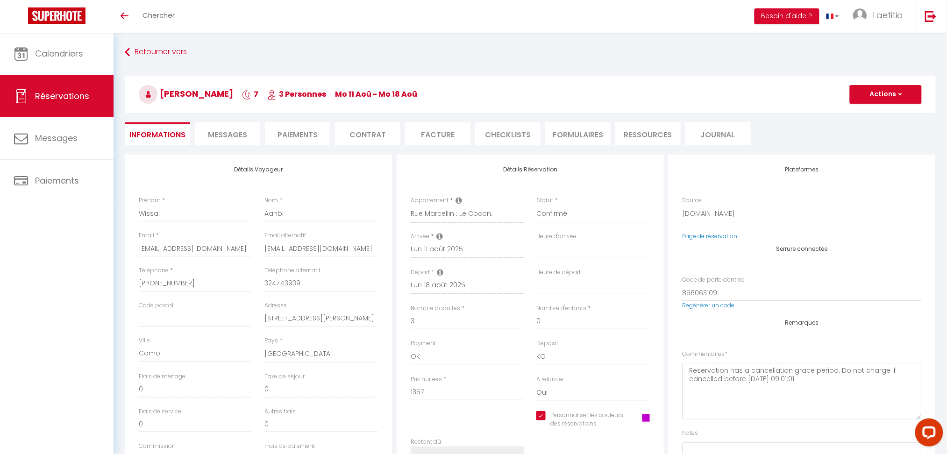
type input "22.47"
select select
checkbox input "true"
select select "15:00"
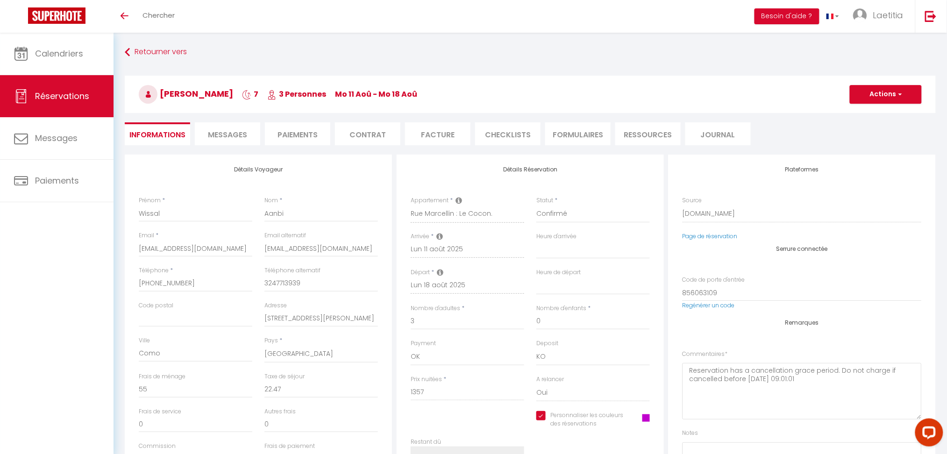
select select "09:30"
click at [208, 252] on input "[EMAIL_ADDRESS][DOMAIN_NAME]" at bounding box center [196, 248] width 114 height 17
click at [246, 115] on div "Wissal Aanbi 7 3 Personnes Mo 11 Aoû - Mo 18 Aoû Actions Enregistrer Dupliquer …" at bounding box center [530, 93] width 823 height 50
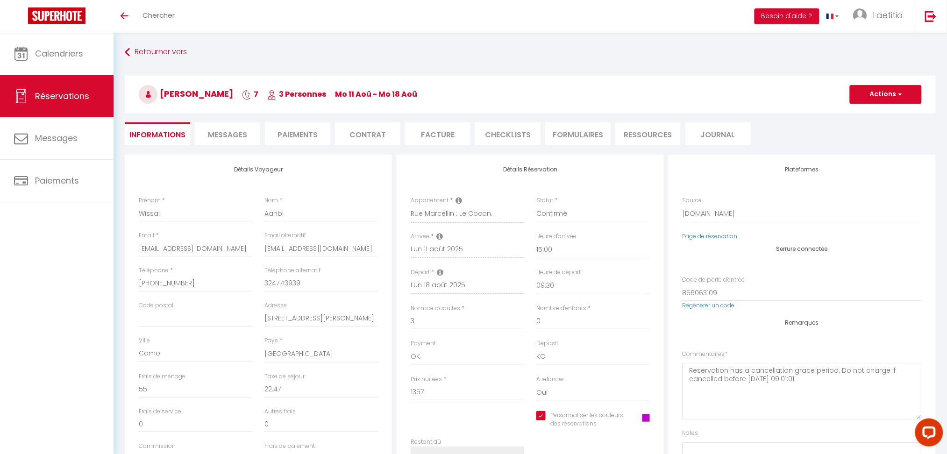
click at [238, 130] on span "Messages" at bounding box center [227, 134] width 39 height 11
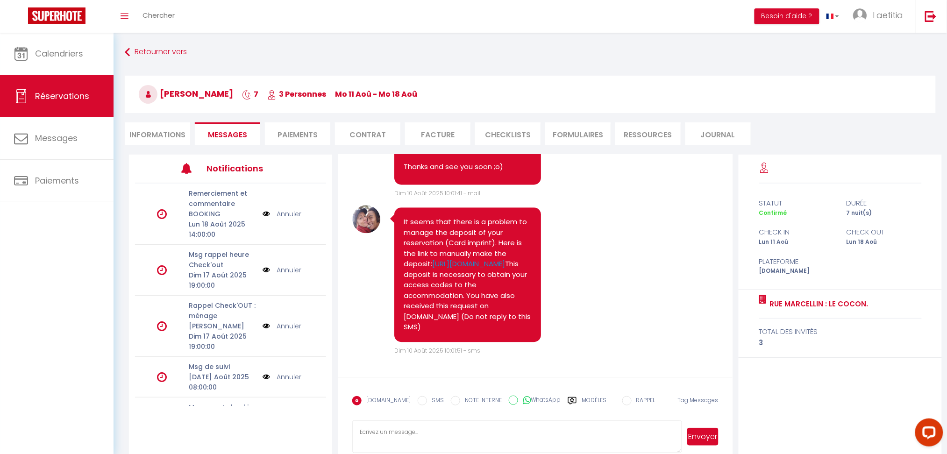
scroll to position [2237, 0]
click at [160, 137] on li "Informations" at bounding box center [157, 133] width 65 height 23
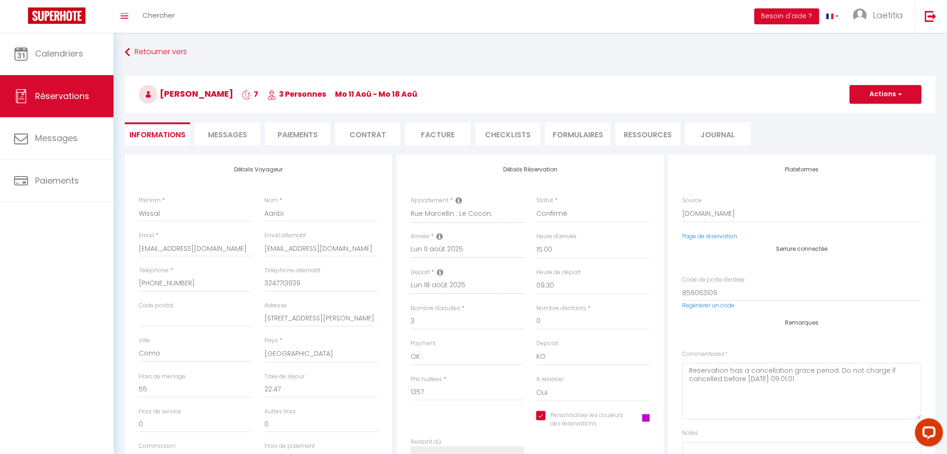
checkbox input "true"
click at [651, 129] on li "Ressources" at bounding box center [647, 133] width 65 height 23
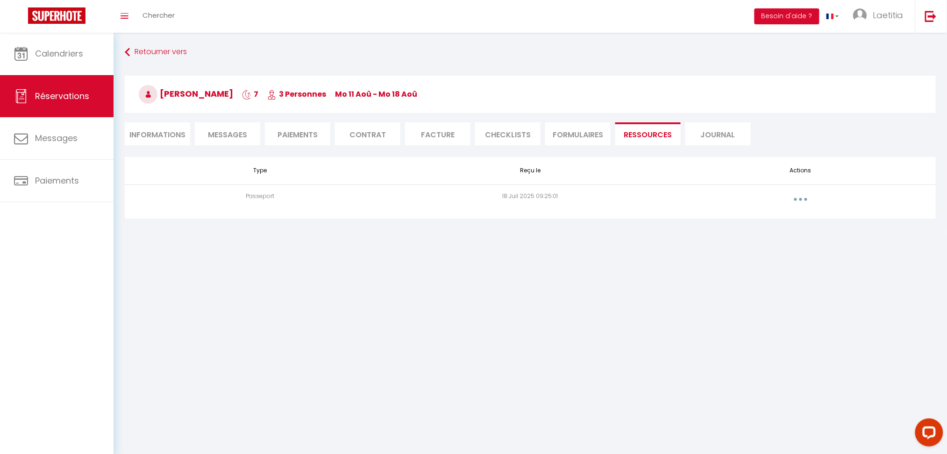
click at [805, 199] on button "button" at bounding box center [801, 199] width 26 height 15
click at [774, 226] on link "Voir le document" at bounding box center [777, 221] width 70 height 16
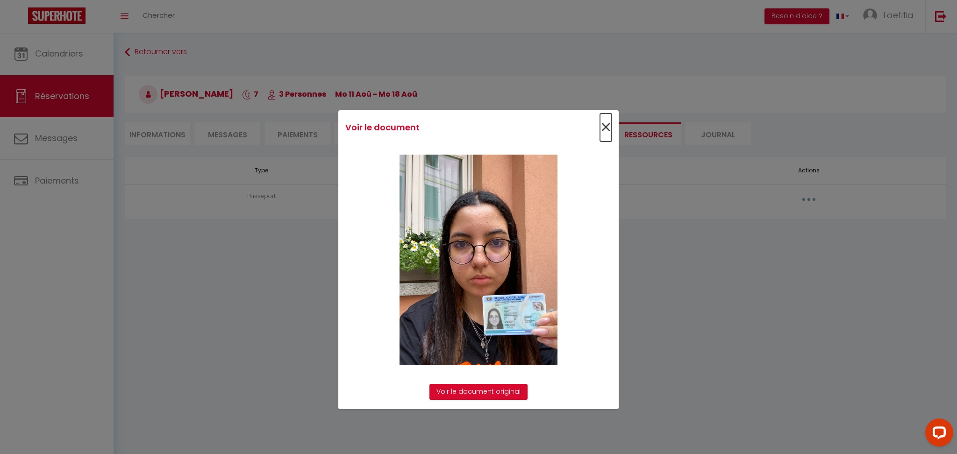
click at [600, 127] on span "×" at bounding box center [606, 128] width 12 height 28
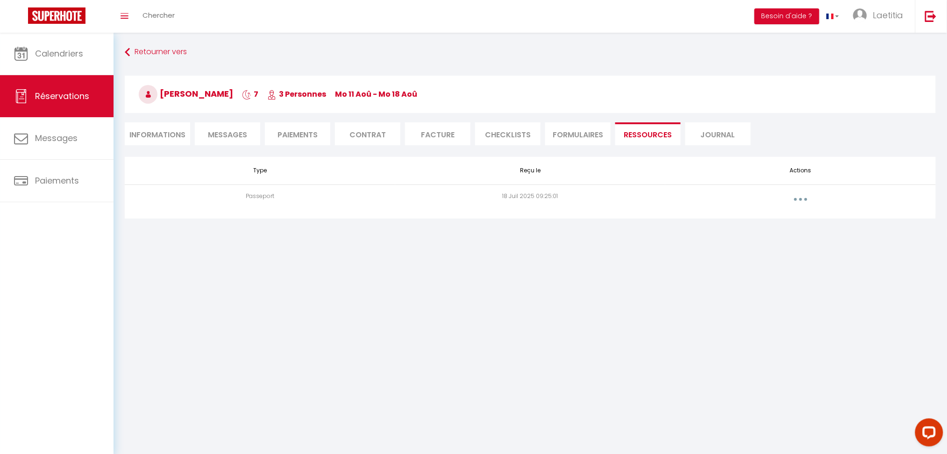
click at [226, 139] on li "Messages" at bounding box center [227, 133] width 65 height 23
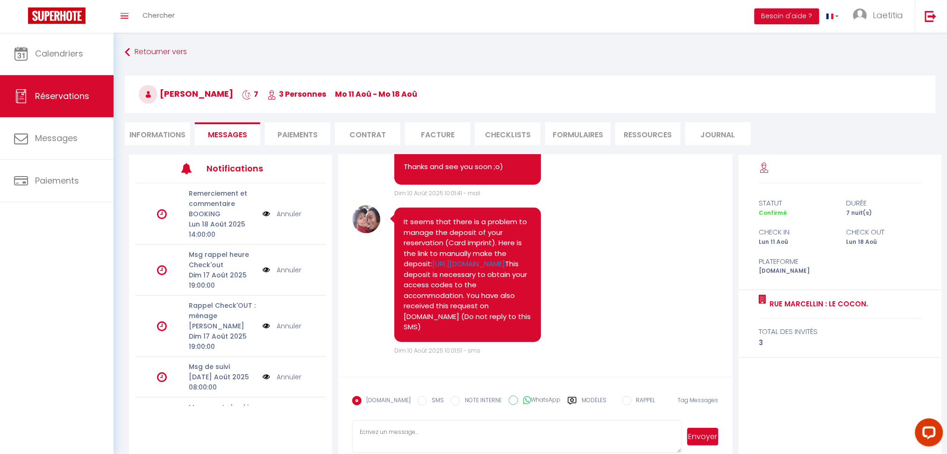
drag, startPoint x: 455, startPoint y: 331, endPoint x: 401, endPoint y: 175, distance: 164.8
click at [401, 208] on div "It seems that there is a problem to manage the deposit of your reservation (Car…" at bounding box center [467, 275] width 147 height 135
copy pre "It seems that there is a problem to manage the deposit of your reservation (Car…"
click at [421, 395] on div "[DOMAIN_NAME] SMS NOTE INTERNE WhatsApp Modèles" at bounding box center [479, 404] width 254 height 24
click at [427, 402] on label "SMS" at bounding box center [435, 401] width 17 height 10
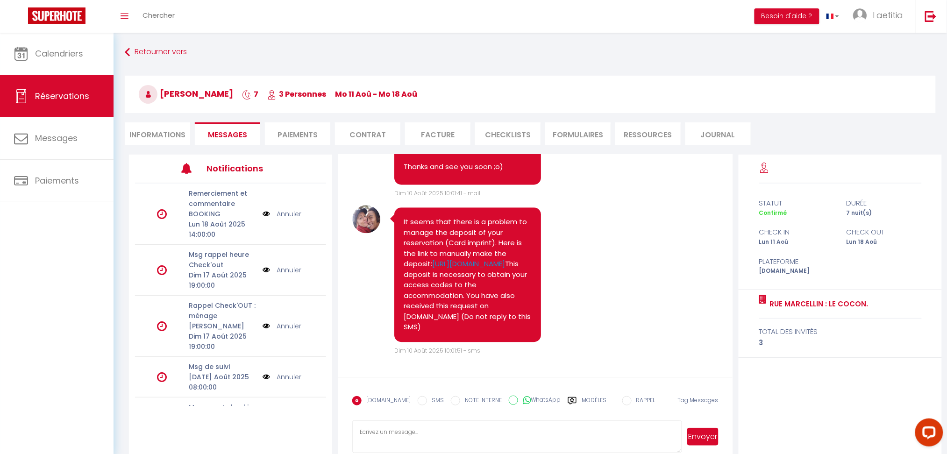
click at [419, 402] on input "SMS" at bounding box center [422, 400] width 9 height 9
radio input "true"
radio input "false"
click at [408, 435] on textarea at bounding box center [516, 437] width 329 height 33
paste textarea "It seems that there is a problem to manage the deposit of your reservation (Car…"
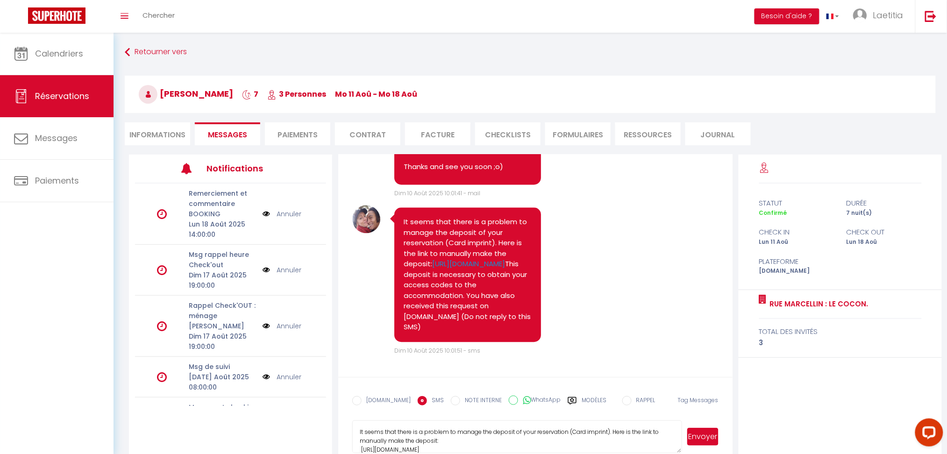
scroll to position [28, 0]
type textarea "It seems that there is a problem to manage the deposit of your reservation (Car…"
click at [699, 433] on button "Envoyer" at bounding box center [702, 437] width 31 height 18
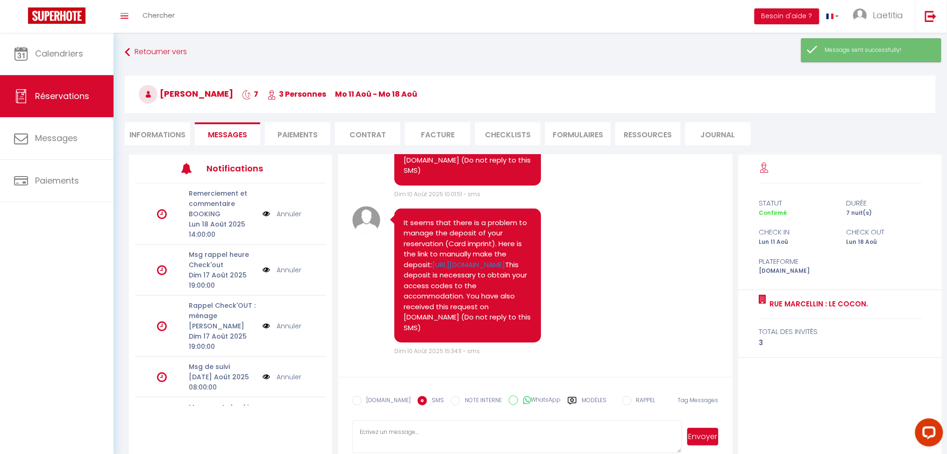
scroll to position [2436, 0]
drag, startPoint x: 401, startPoint y: 251, endPoint x: 465, endPoint y: 332, distance: 103.5
click at [465, 332] on div "It seems that there is a problem to manage the deposit of your reservation (Car…" at bounding box center [467, 275] width 147 height 135
copy pre "It seems that there is a problem to manage the deposit of your reservation (Car…"
click at [391, 398] on label "[DOMAIN_NAME]" at bounding box center [386, 401] width 49 height 10
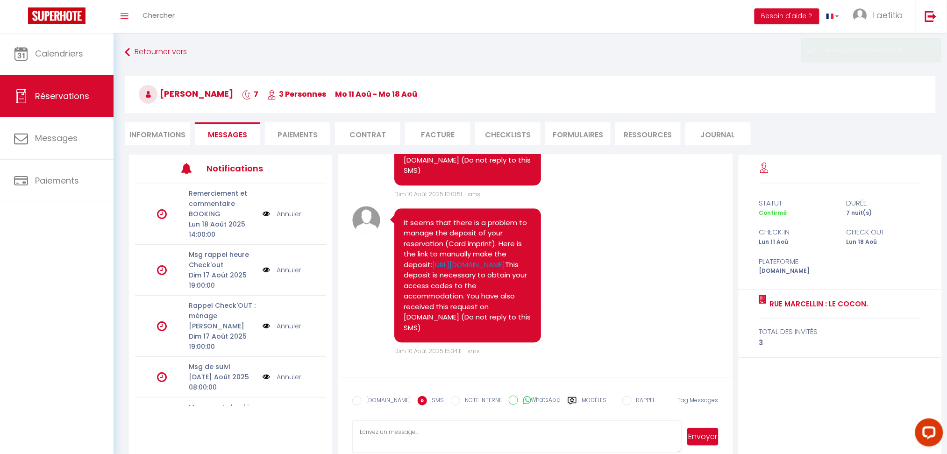
click at [362, 398] on input "EMAIL" at bounding box center [356, 400] width 9 height 9
radio input "true"
radio input "false"
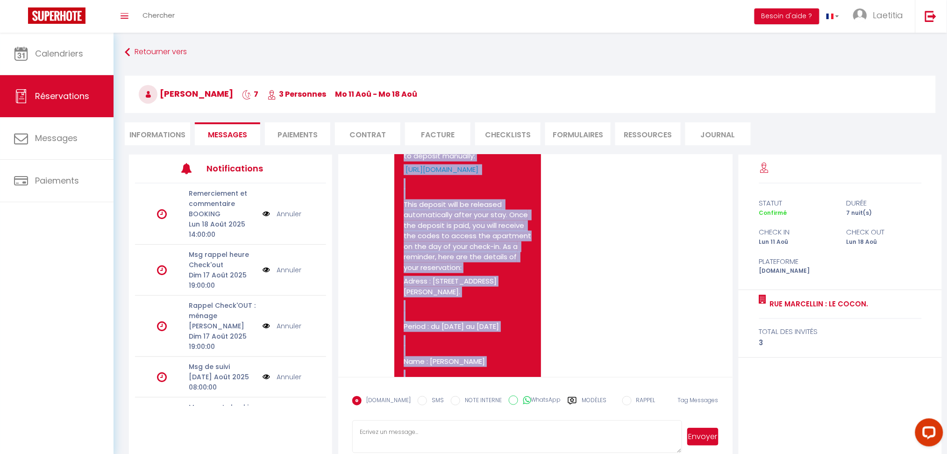
scroll to position [1626, 0]
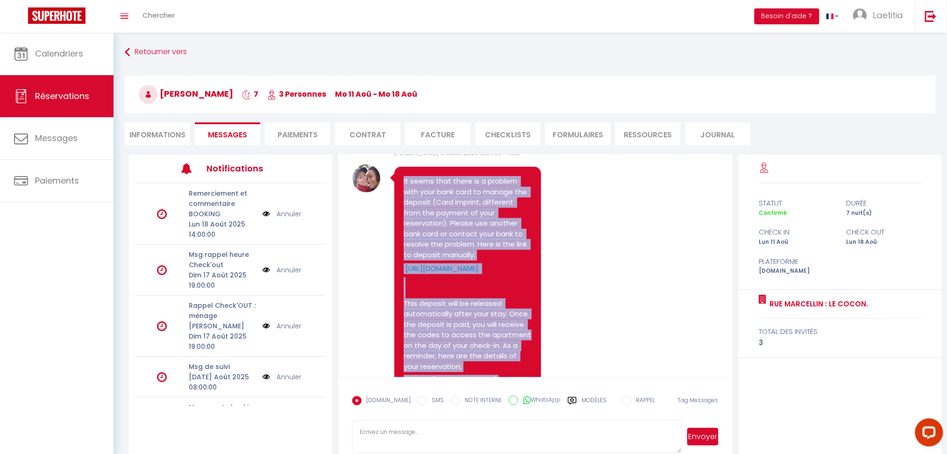
drag, startPoint x: 517, startPoint y: 233, endPoint x: 395, endPoint y: 286, distance: 132.9
click at [395, 286] on div "It seems that there is a problem with your bank card to manage the deposit (Car…" at bounding box center [467, 392] width 147 height 451
copy pre "It seems that there is a problem with your bank card to manage the deposit (Car…"
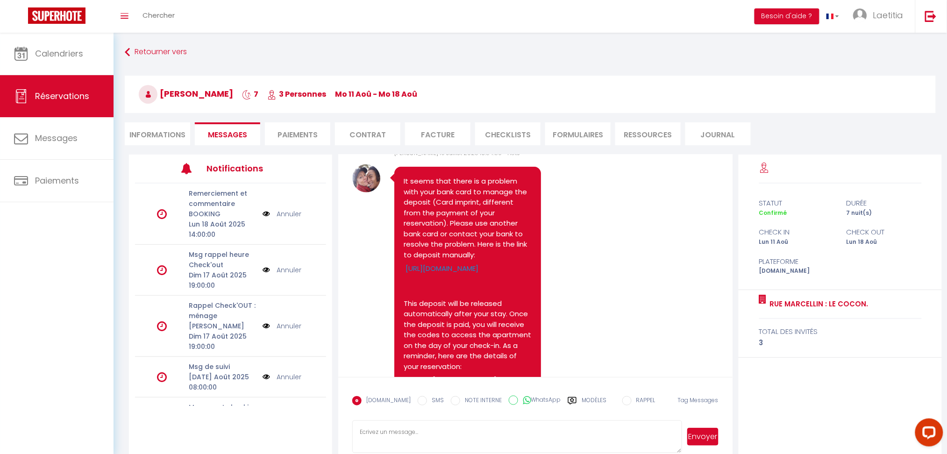
click at [408, 441] on textarea at bounding box center [516, 437] width 329 height 33
paste textarea "It seems that there is a problem with your bank card to manage the deposit (Car…"
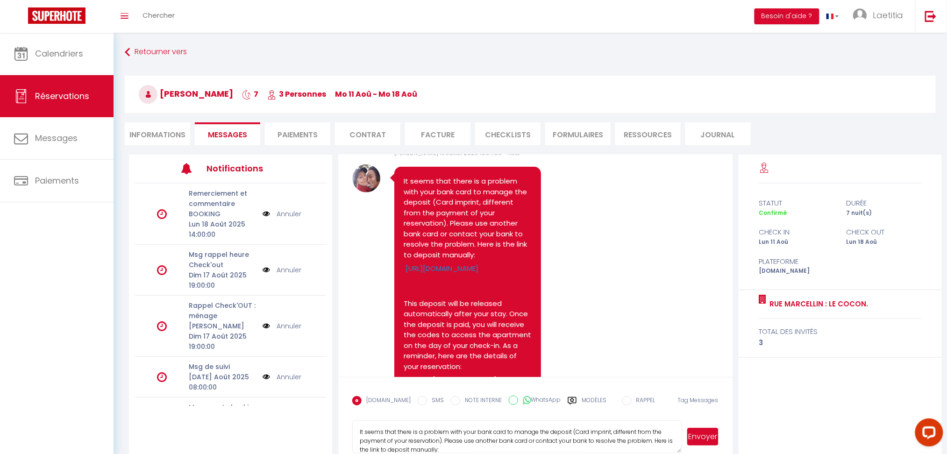
scroll to position [292, 0]
type textarea "It seems that there is a problem with your bank card to manage the deposit (Car…"
click at [698, 434] on button "Envoyer" at bounding box center [702, 437] width 31 height 18
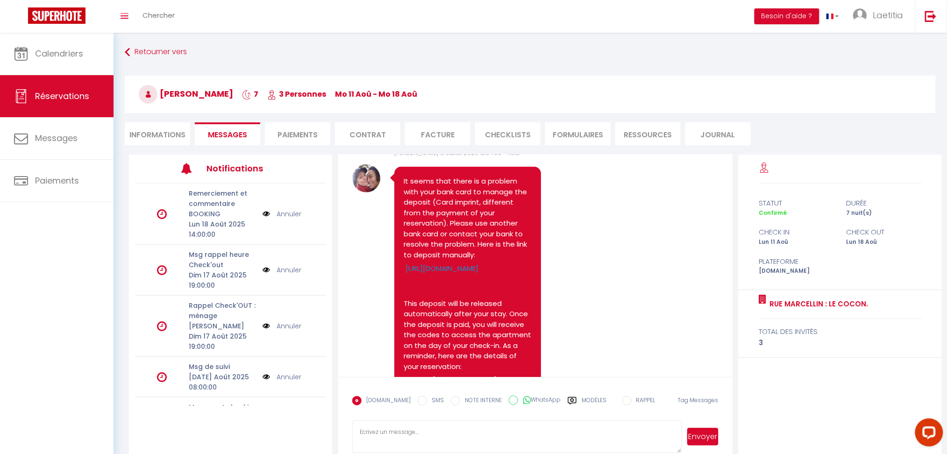
scroll to position [2436, 0]
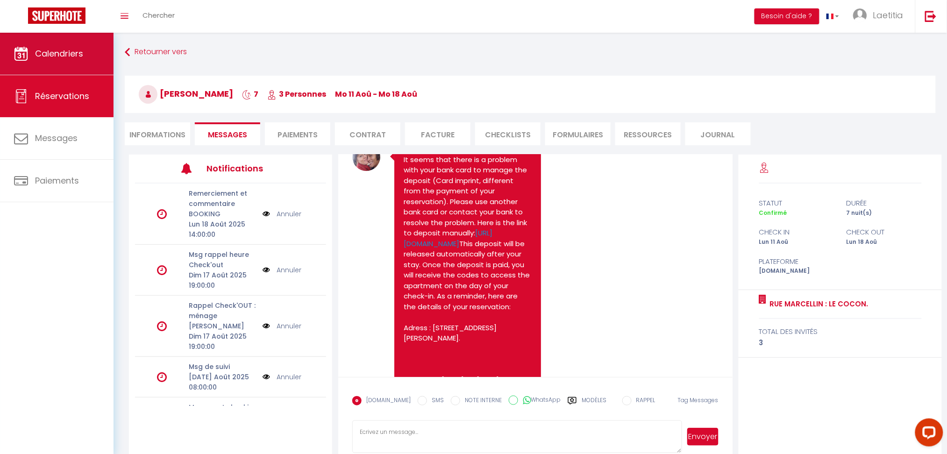
click at [85, 57] on link "Calendriers" at bounding box center [57, 54] width 114 height 42
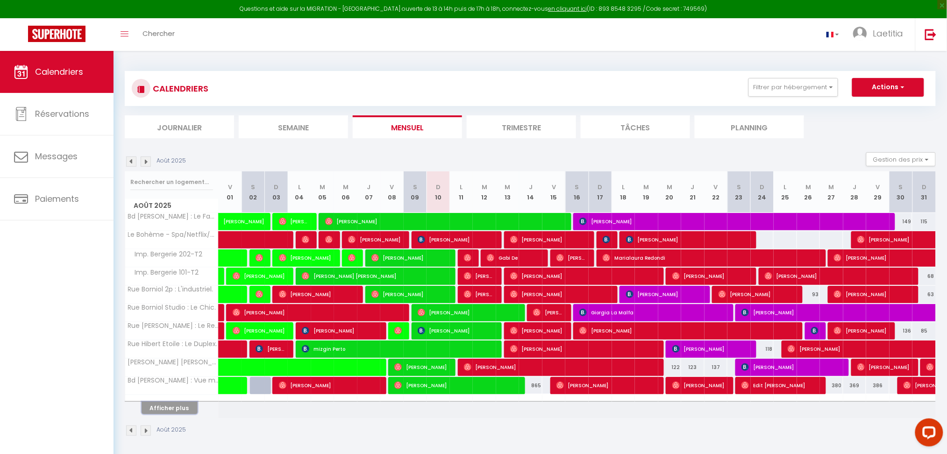
click at [183, 410] on button "Afficher plus" at bounding box center [170, 408] width 56 height 13
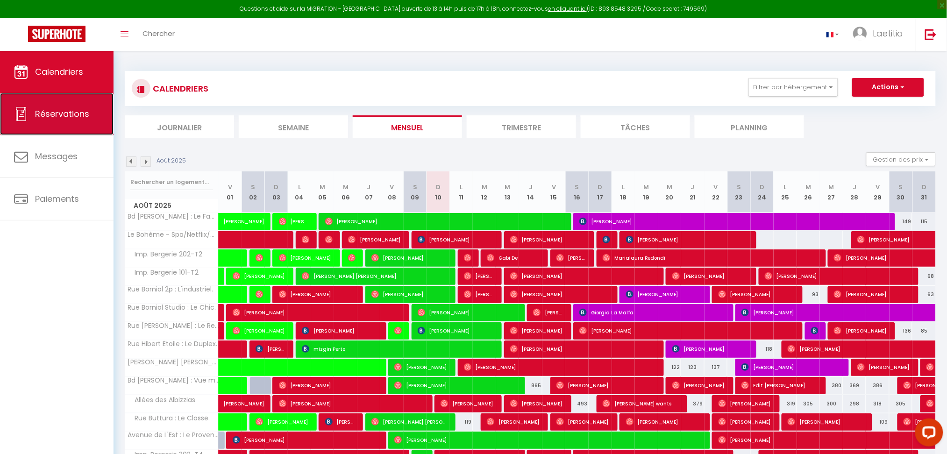
click at [71, 120] on span "Réservations" at bounding box center [62, 114] width 54 height 12
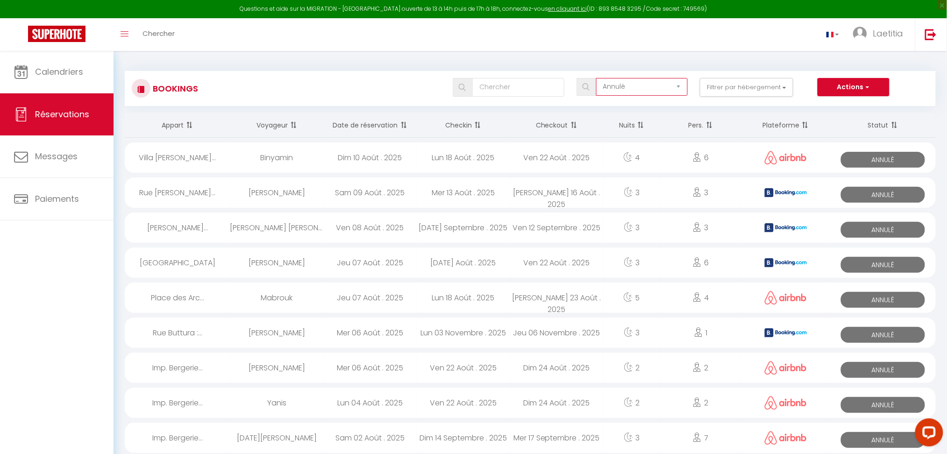
click at [682, 85] on select "Tous les statuts Annulé Confirmé Non Confirmé Tout sauf annulé No Show Request" at bounding box center [642, 87] width 92 height 18
select select "all"
click at [598, 78] on select "Tous les statuts Annulé Confirmé Non Confirmé Tout sauf annulé No Show Request" at bounding box center [642, 87] width 92 height 18
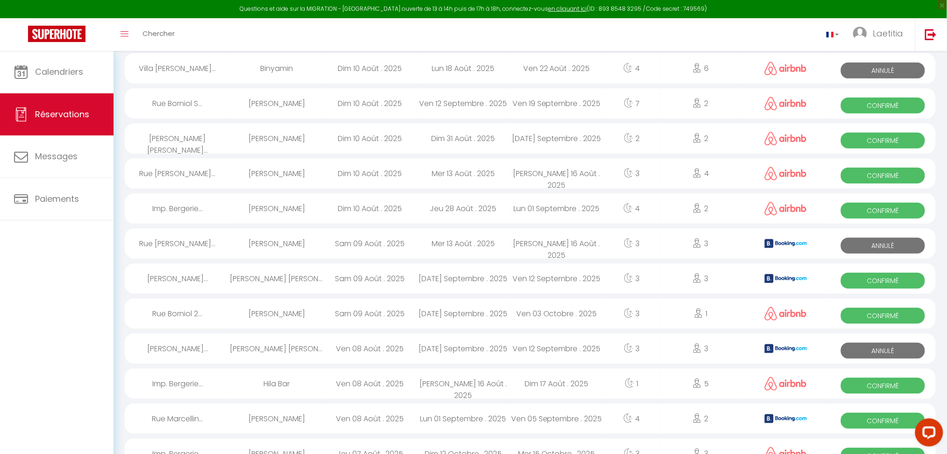
scroll to position [187, 0]
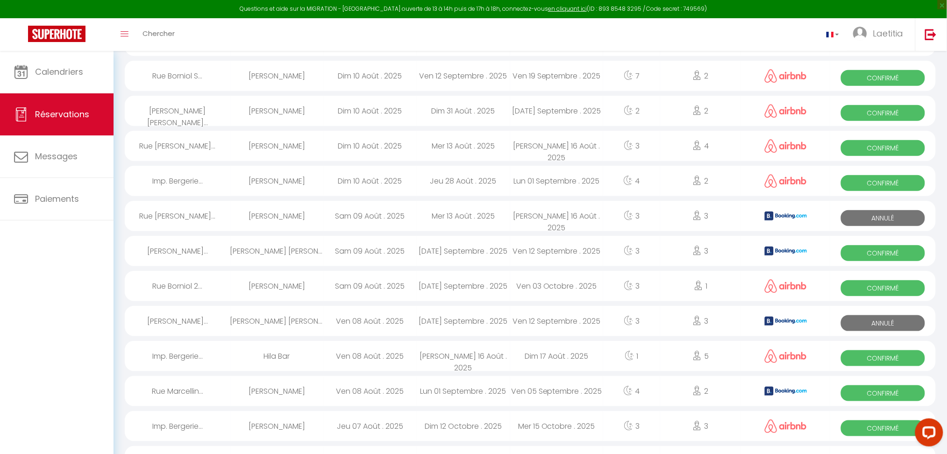
click at [879, 253] on span "Confirmé" at bounding box center [883, 253] width 85 height 16
select select "OK"
select select "KO"
select select "0"
select select "1"
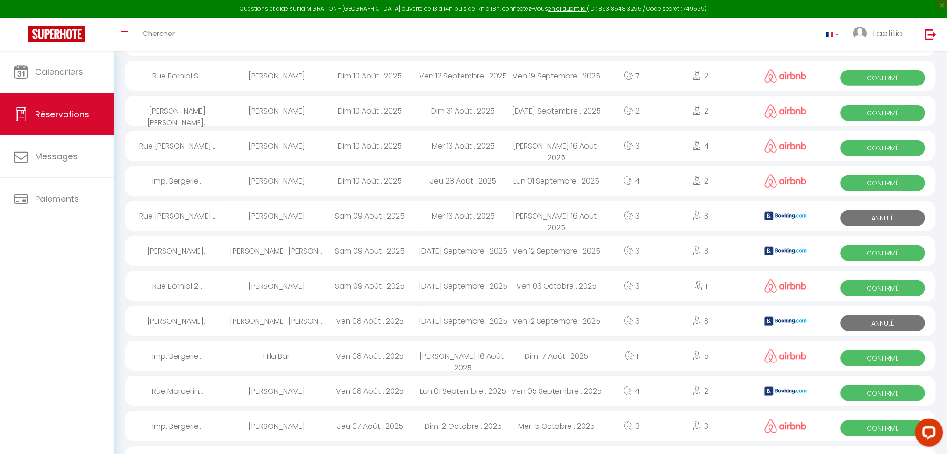
select select "1"
select select
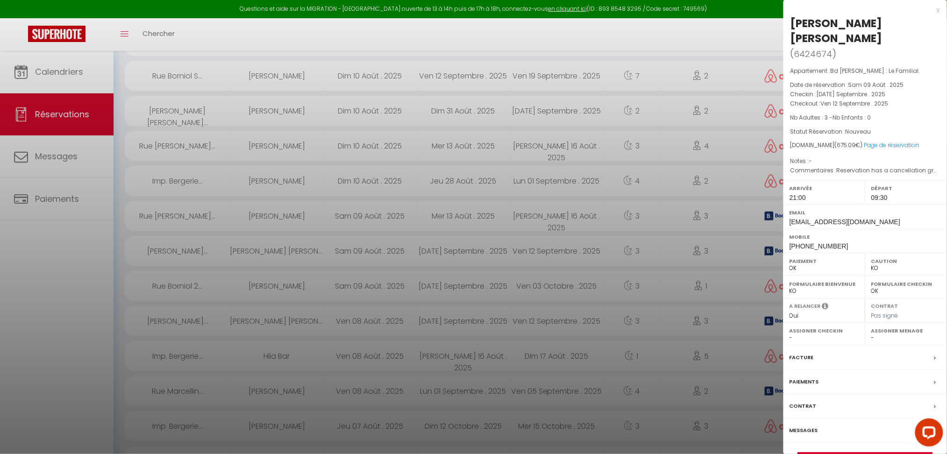
click at [725, 412] on div at bounding box center [473, 227] width 947 height 454
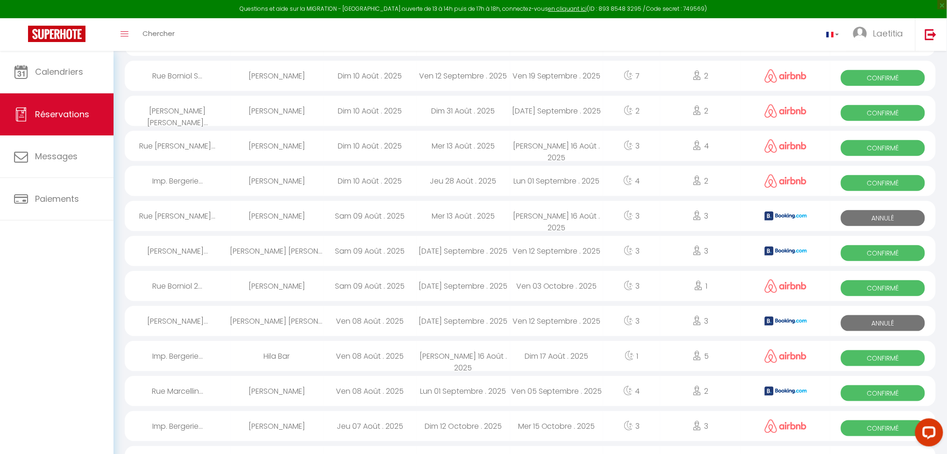
click at [881, 251] on span "Confirmé" at bounding box center [883, 253] width 85 height 16
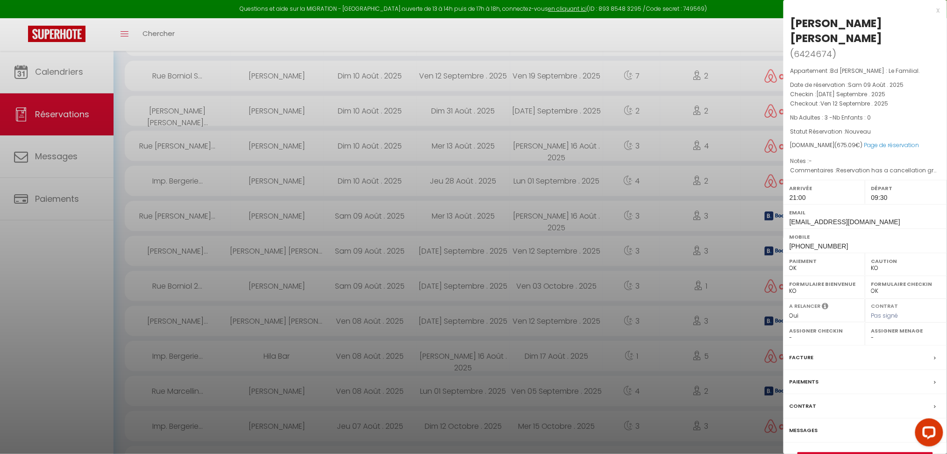
drag, startPoint x: 856, startPoint y: 451, endPoint x: 881, endPoint y: 395, distance: 62.1
click at [899, 397] on div "Contrat" at bounding box center [866, 406] width 164 height 24
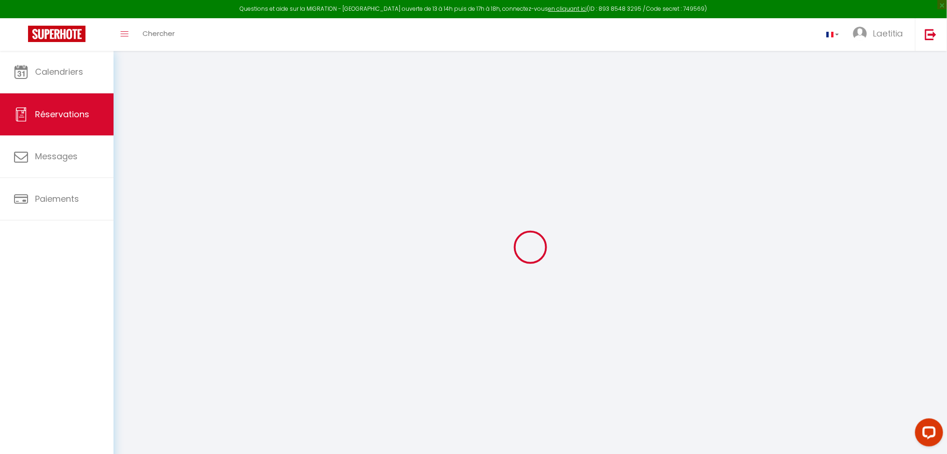
select select
checkbox input "false"
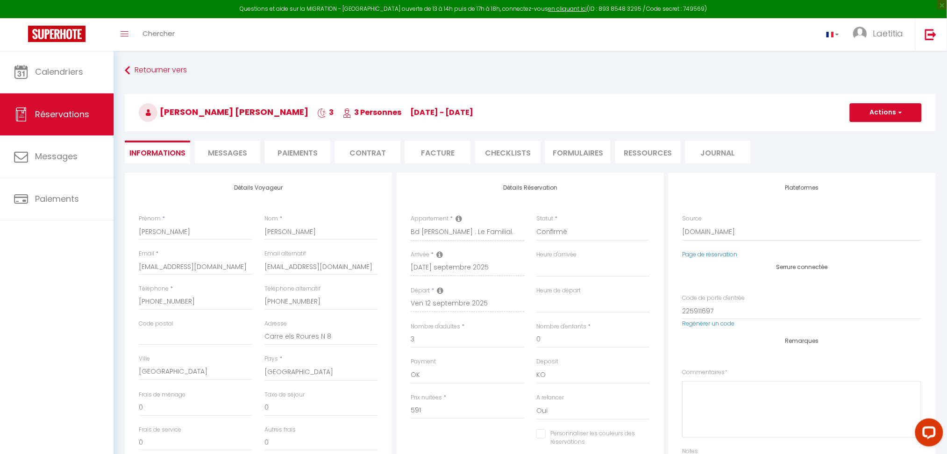
select select
checkbox input "false"
type textarea "Reservation has a cancellation grace period. Do not charge if cancelled before …"
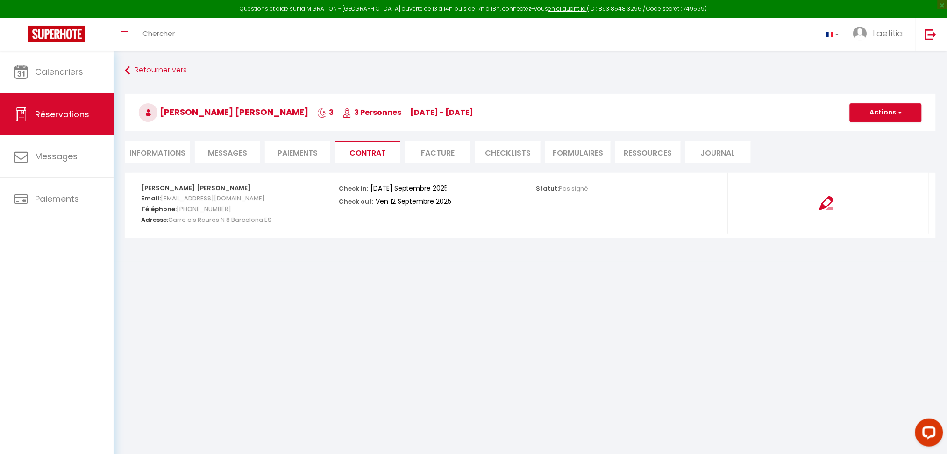
click at [664, 152] on li "Ressources" at bounding box center [647, 152] width 65 height 23
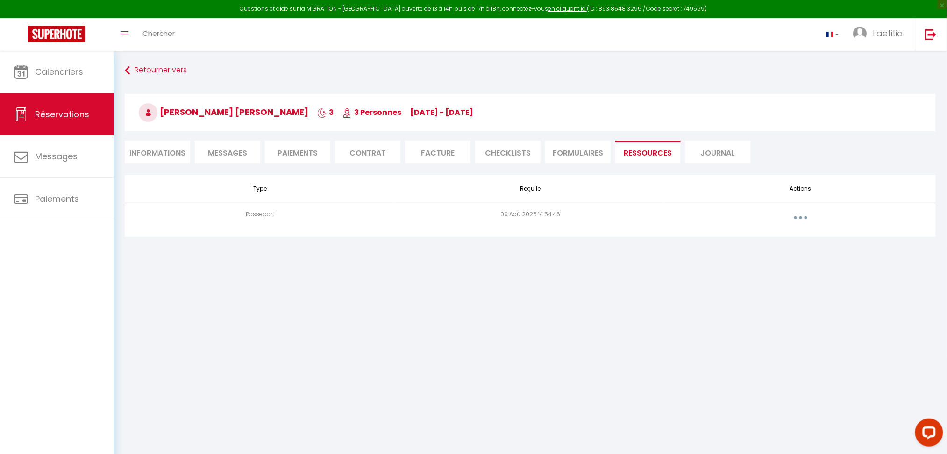
click at [799, 218] on button "button" at bounding box center [801, 217] width 26 height 15
click at [787, 246] on link "Voir le document" at bounding box center [777, 239] width 70 height 16
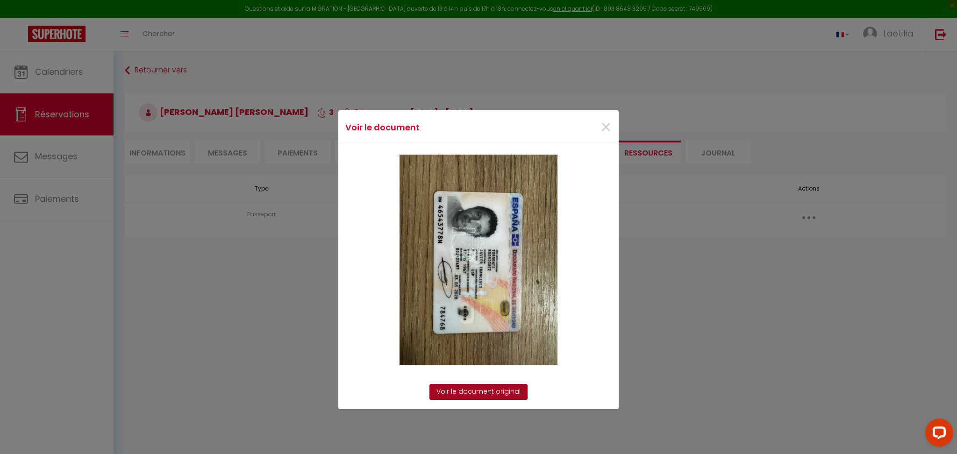
click at [499, 393] on link "Voir le document original" at bounding box center [478, 392] width 98 height 16
click at [605, 119] on div "×" at bounding box center [571, 127] width 93 height 21
click at [603, 127] on span "×" at bounding box center [606, 128] width 12 height 28
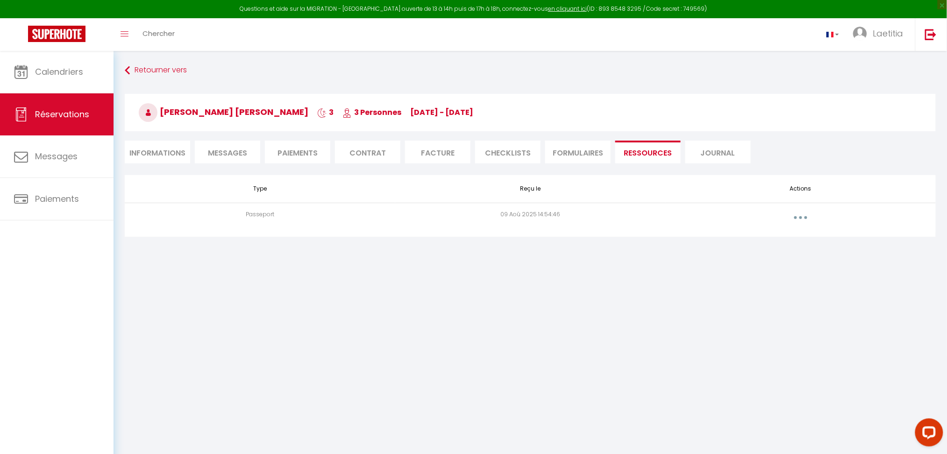
click at [177, 158] on li "Informations" at bounding box center [157, 152] width 65 height 23
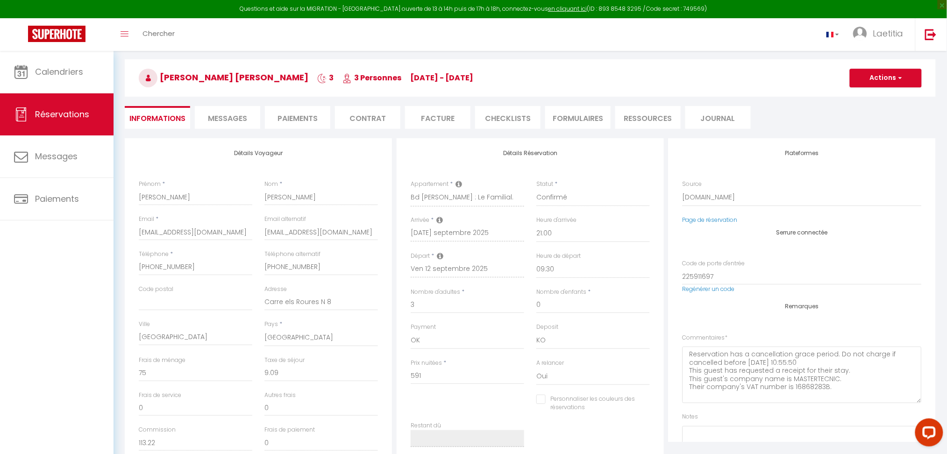
scroll to position [62, 0]
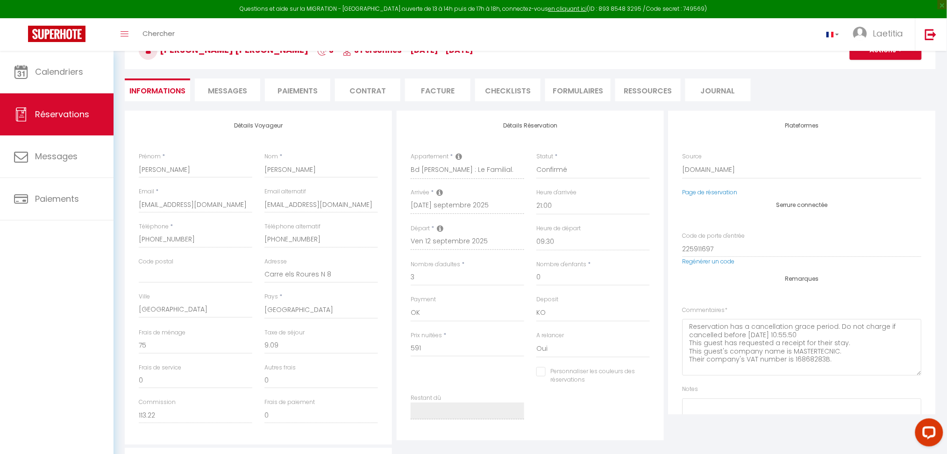
click at [646, 96] on li "Ressources" at bounding box center [647, 90] width 65 height 23
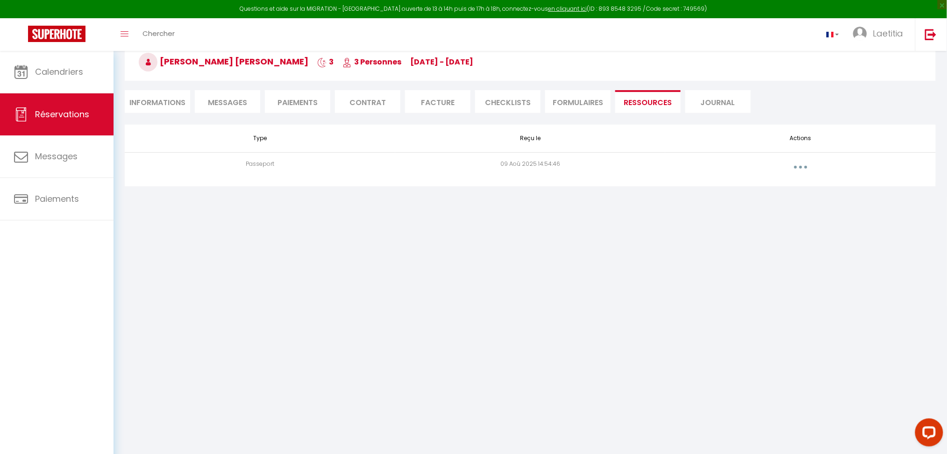
click at [801, 166] on icon "button" at bounding box center [801, 167] width 3 height 3
click at [775, 191] on link "Voir le document" at bounding box center [777, 188] width 70 height 16
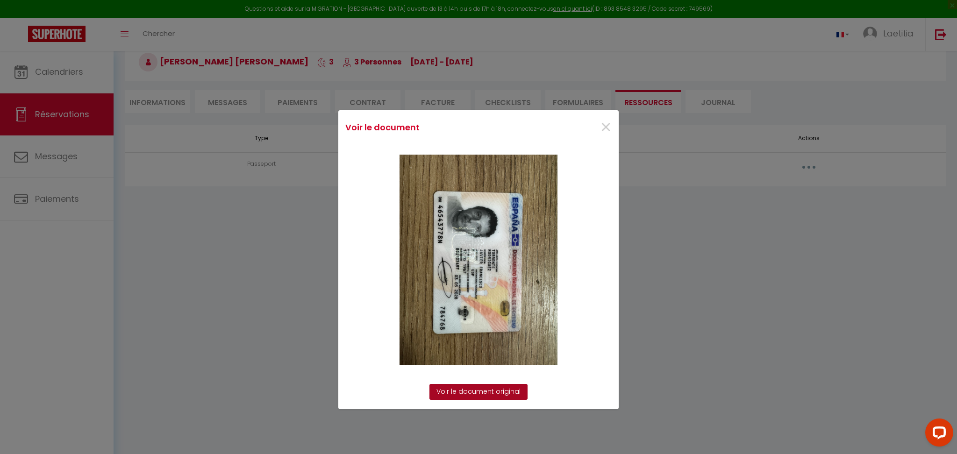
click at [507, 396] on link "Voir le document original" at bounding box center [478, 392] width 98 height 16
click at [226, 180] on div "Voir le document × Voir le document original" at bounding box center [478, 227] width 957 height 454
click at [601, 128] on span "×" at bounding box center [606, 128] width 12 height 28
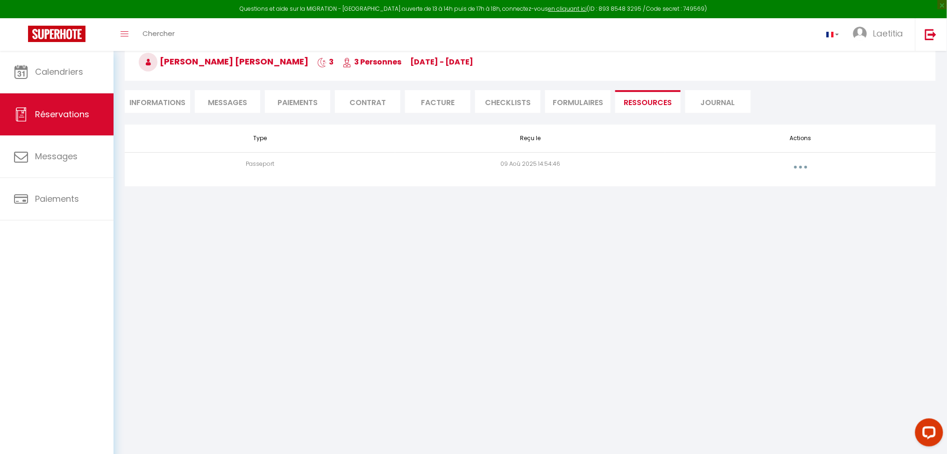
click at [228, 101] on span "Messages" at bounding box center [227, 102] width 39 height 11
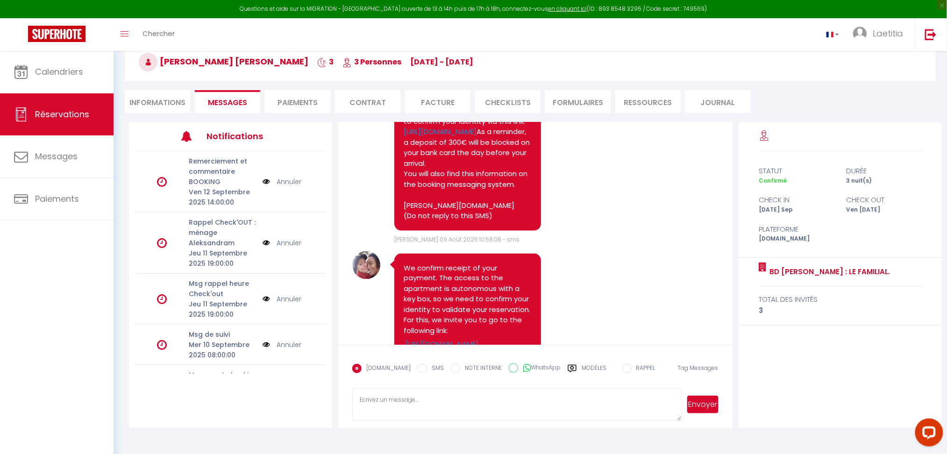
scroll to position [400, 0]
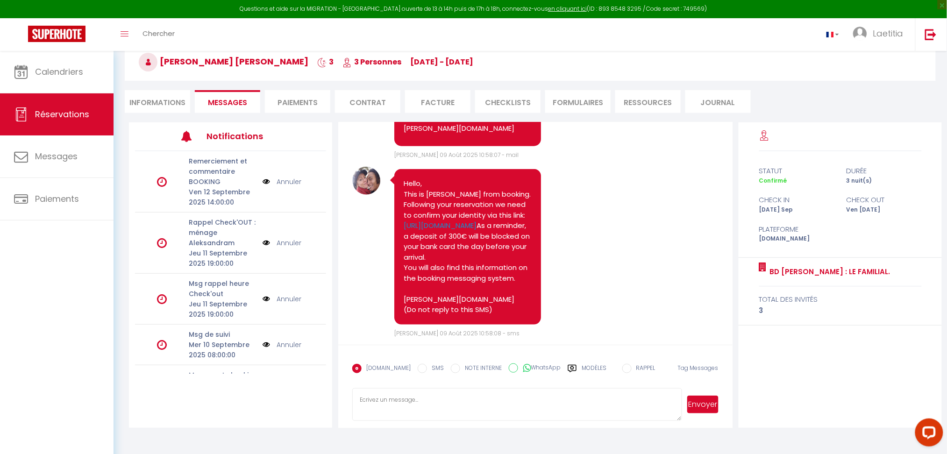
click at [169, 98] on li "Informations" at bounding box center [157, 101] width 65 height 23
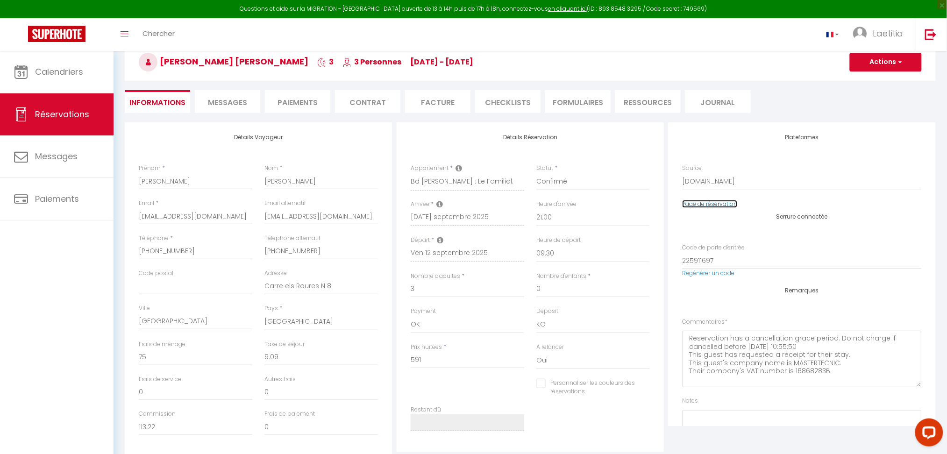
click at [713, 203] on link "Page de réservation" at bounding box center [710, 204] width 55 height 8
click at [537, 385] on input "Personnaliser les couleurs des réservations" at bounding box center [588, 383] width 102 height 9
checkbox input "true"
click at [647, 386] on span at bounding box center [646, 385] width 7 height 7
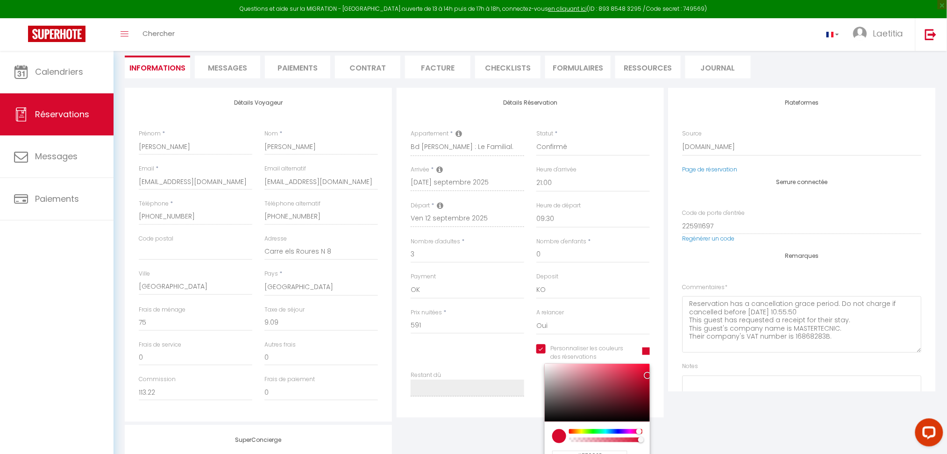
scroll to position [113, 0]
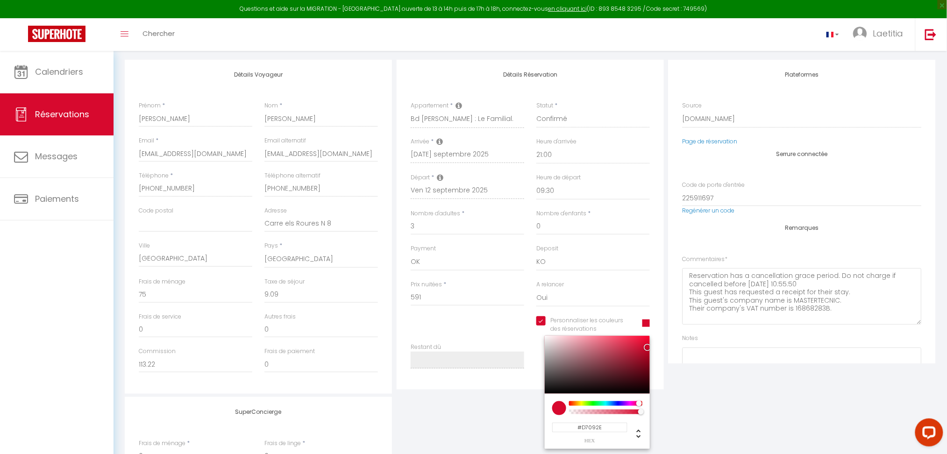
click at [606, 428] on input "#D7092E" at bounding box center [589, 428] width 75 height 10
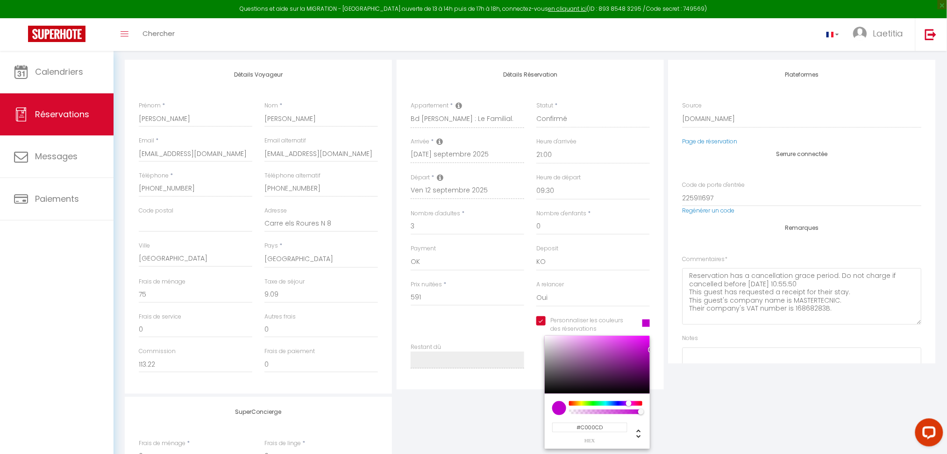
type input "#C000CD"
click at [739, 423] on div "SuperConcierge Frais de ménage * 0 Frais de linge * 0 Frais de checkin * 0" at bounding box center [530, 458] width 816 height 123
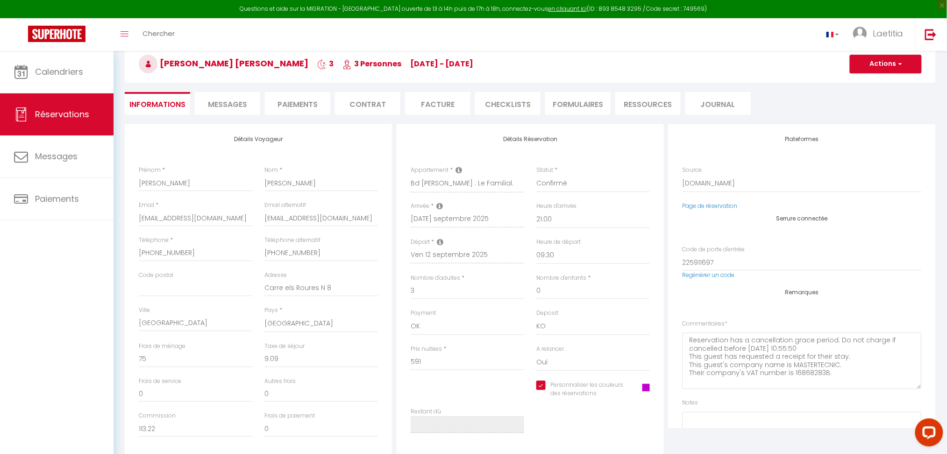
scroll to position [0, 0]
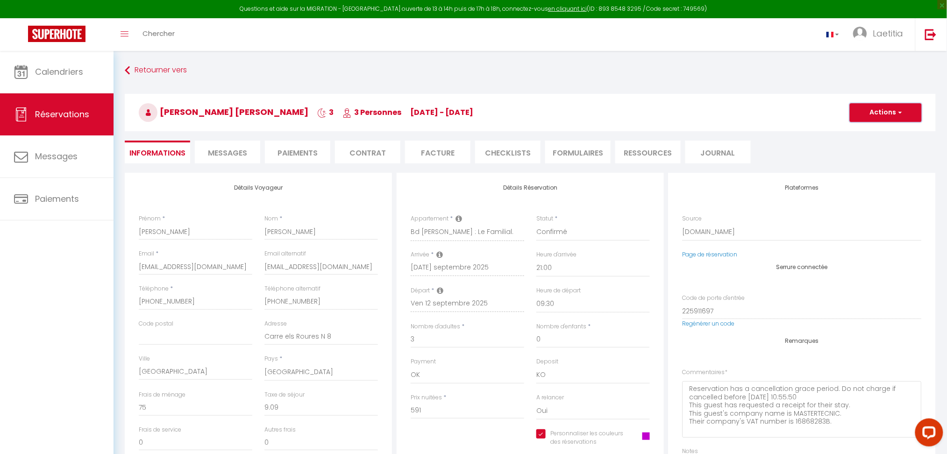
click at [907, 114] on button "Actions" at bounding box center [886, 112] width 72 height 19
click at [879, 130] on link "Enregistrer" at bounding box center [877, 133] width 74 height 12
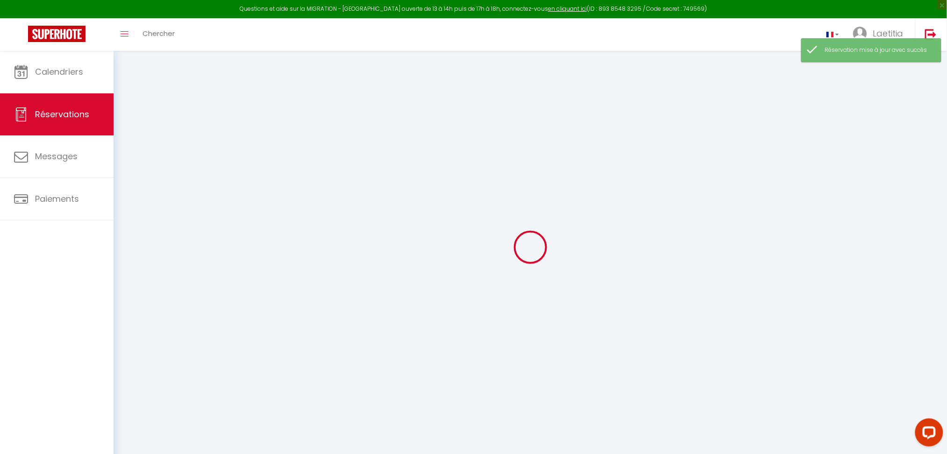
select select "all"
